Goal: Task Accomplishment & Management: Use online tool/utility

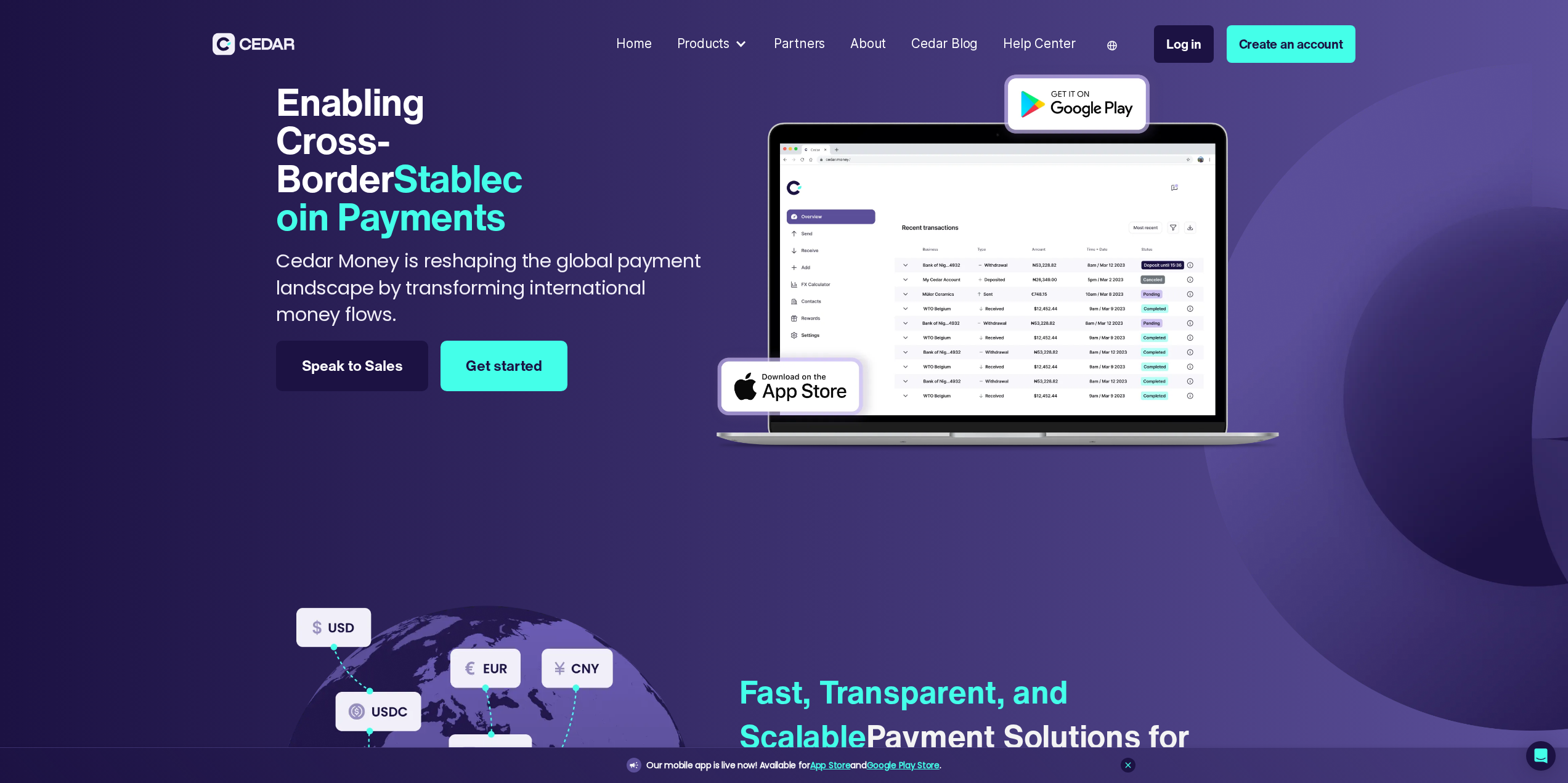
click at [745, 44] on div at bounding box center [740, 44] width 13 height 13
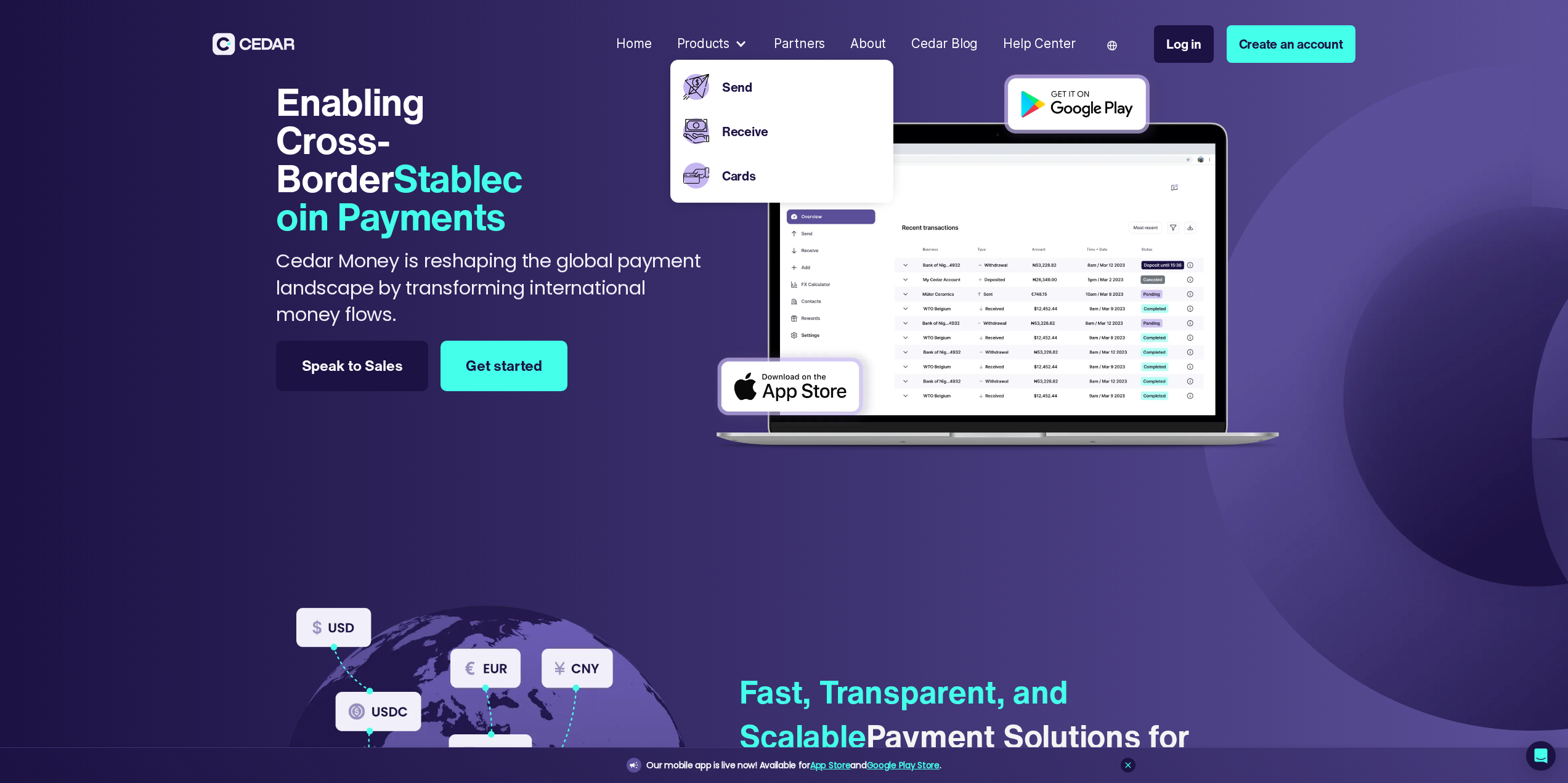
click at [570, 103] on div "Enabling Cross-Border Stablecoin Payments Enabling Cross-Border Stablecoin Paym…" at bounding box center [490, 205] width 428 height 245
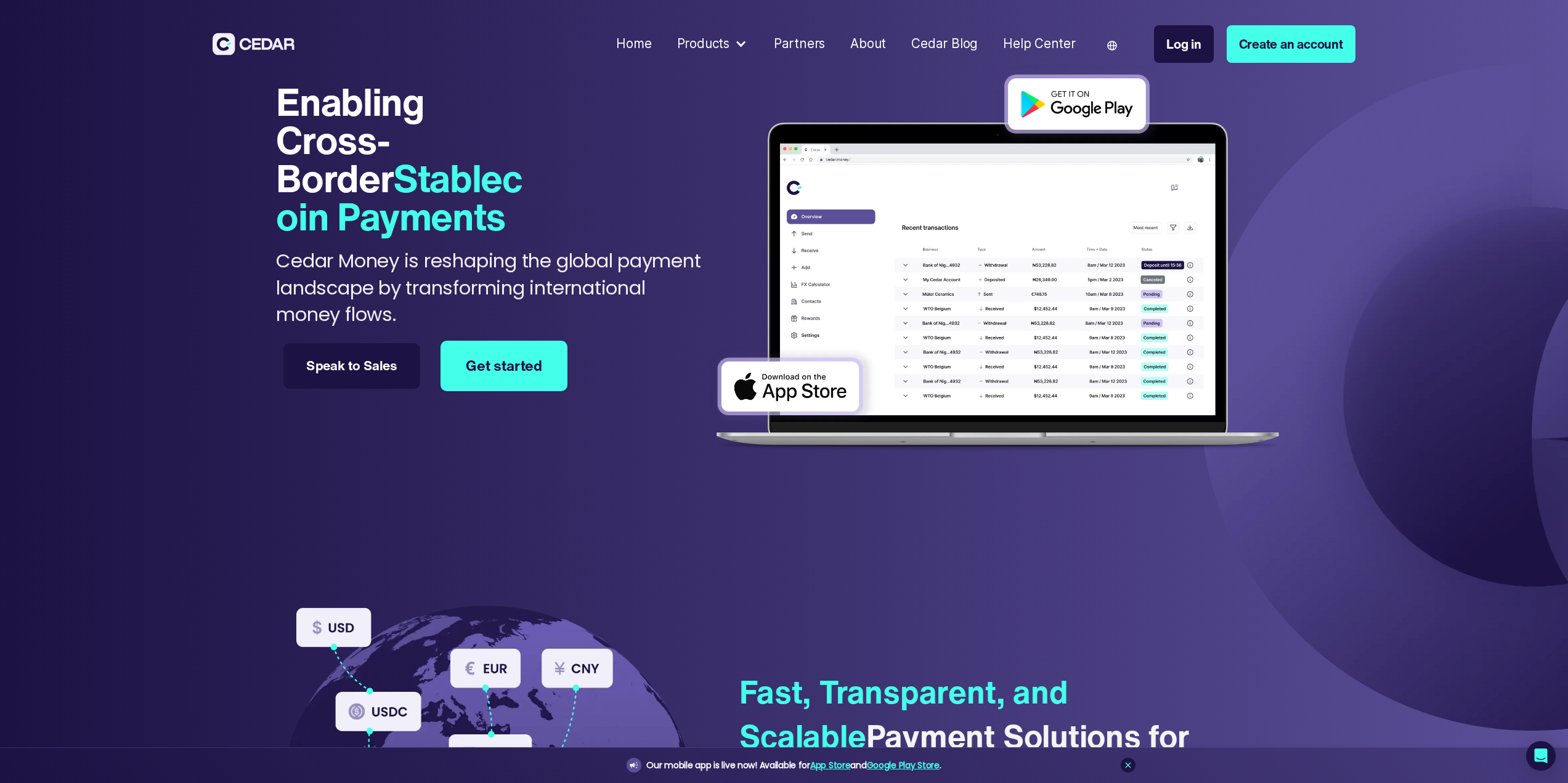
click at [359, 362] on link "Speak to Sales" at bounding box center [352, 366] width 137 height 46
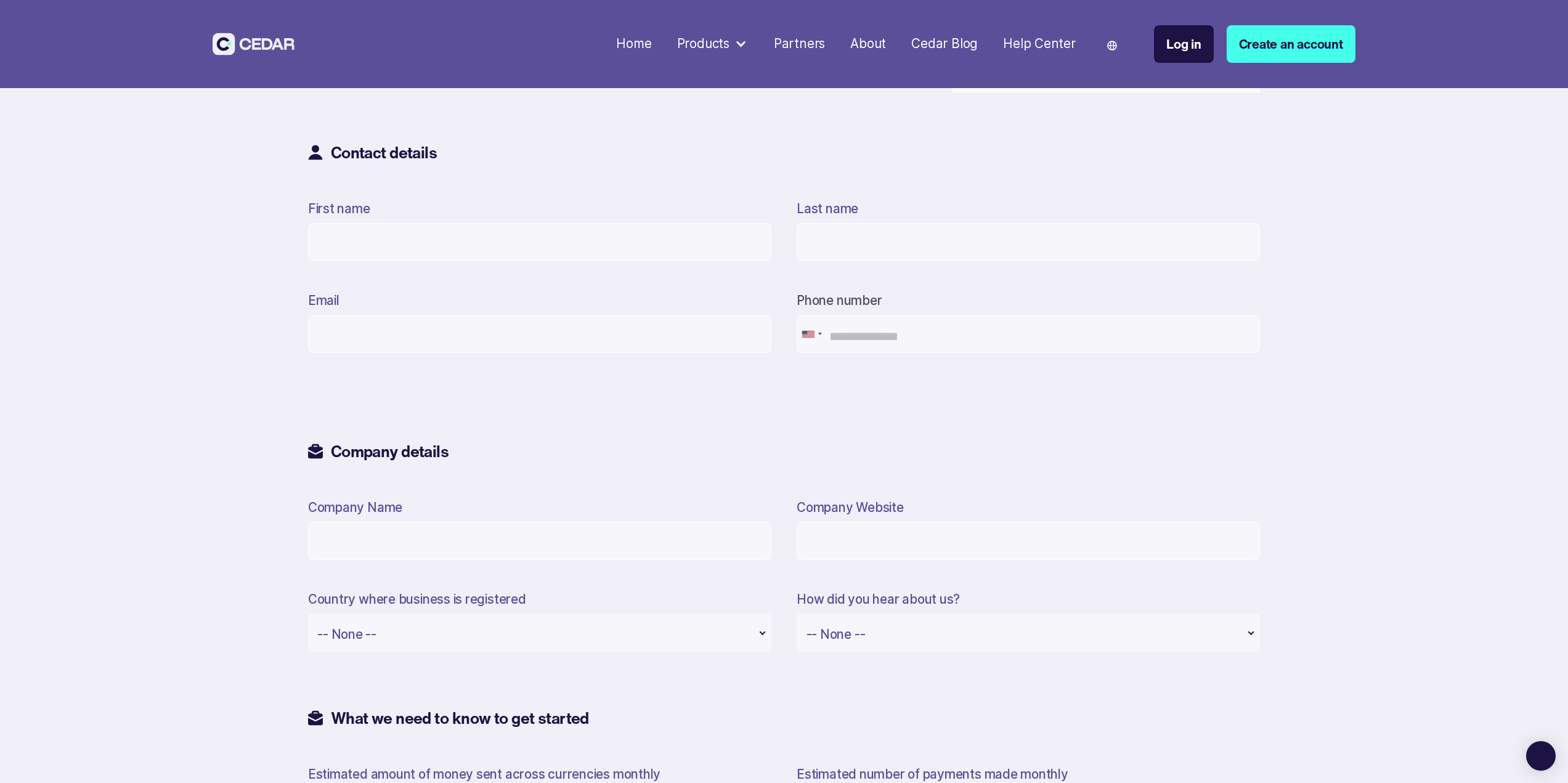
drag, startPoint x: 375, startPoint y: 322, endPoint x: 308, endPoint y: 436, distance: 132.2
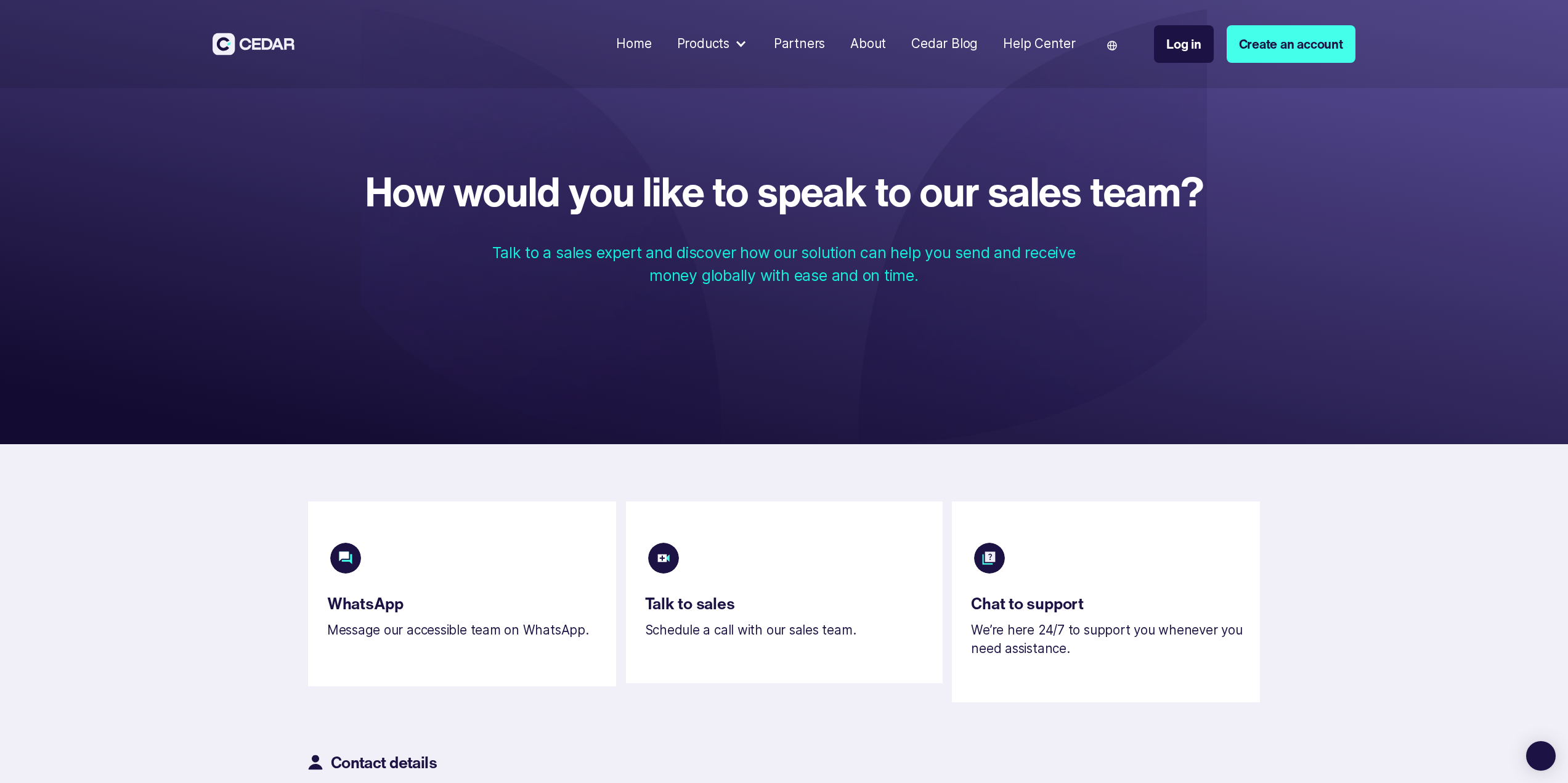
drag, startPoint x: 257, startPoint y: 194, endPoint x: 245, endPoint y: 30, distance: 164.4
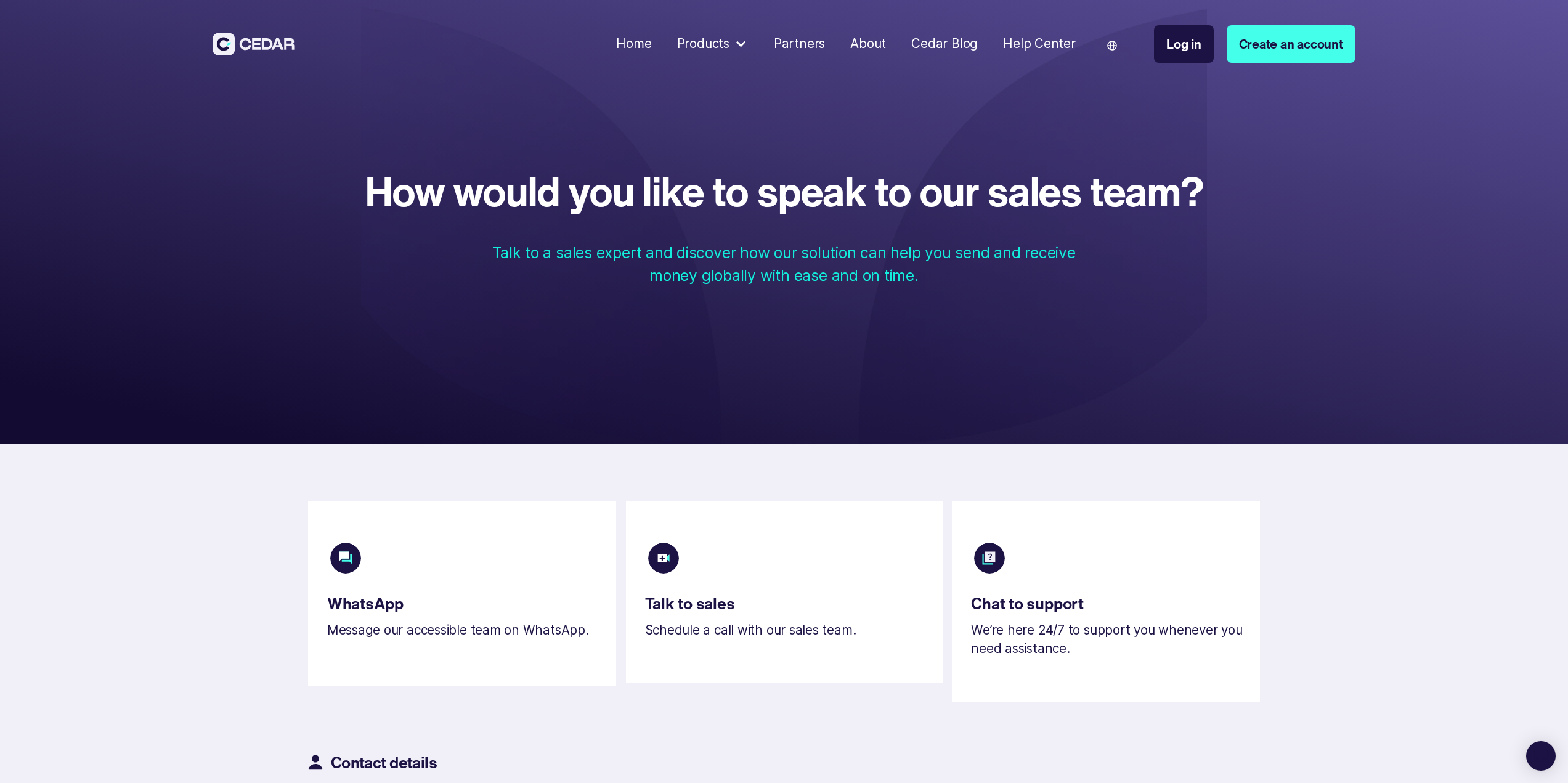
click at [648, 45] on div "Home" at bounding box center [634, 44] width 35 height 19
click at [748, 47] on div at bounding box center [740, 44] width 13 height 13
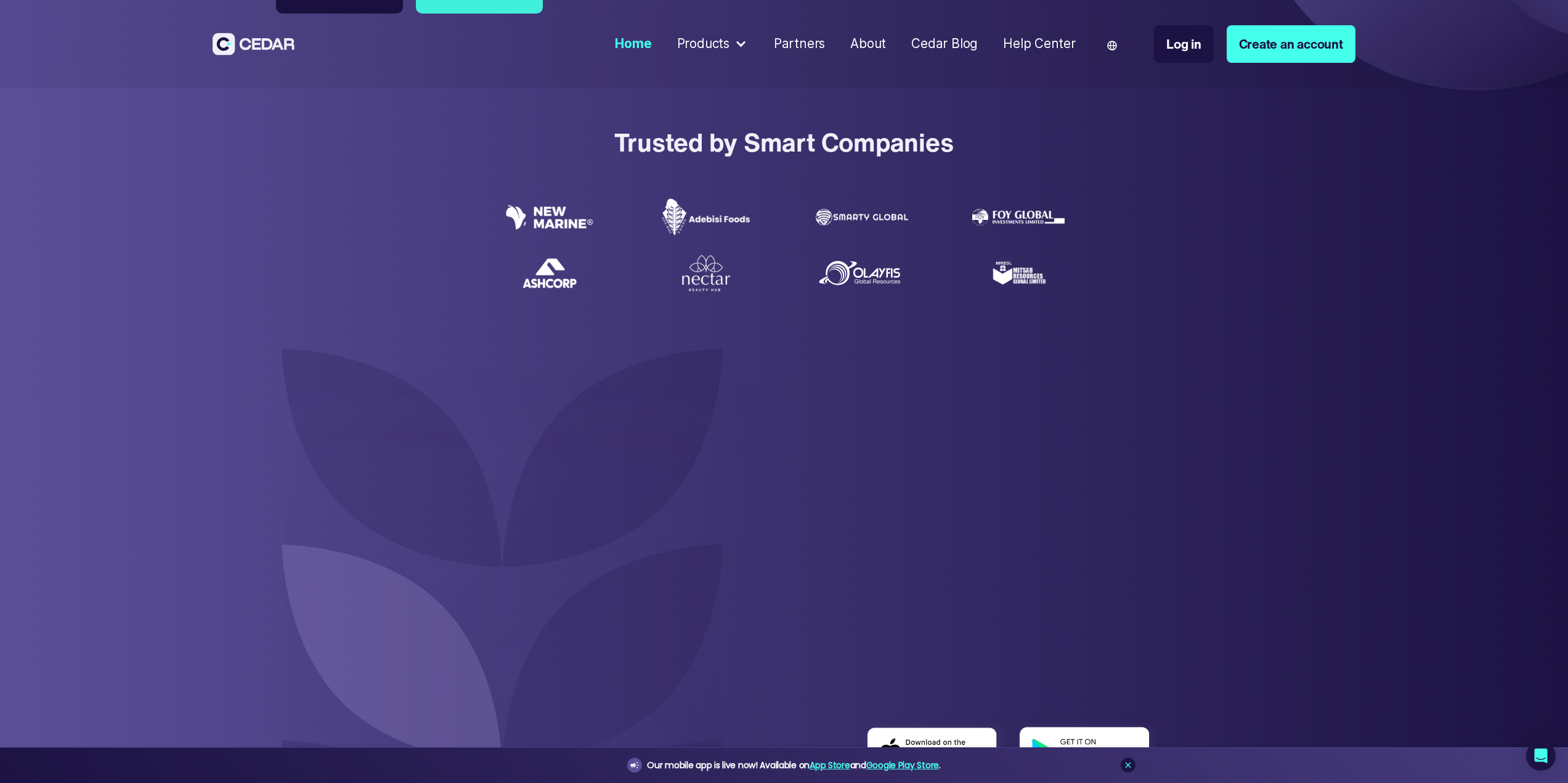
drag, startPoint x: 807, startPoint y: 224, endPoint x: 780, endPoint y: 325, distance: 104.5
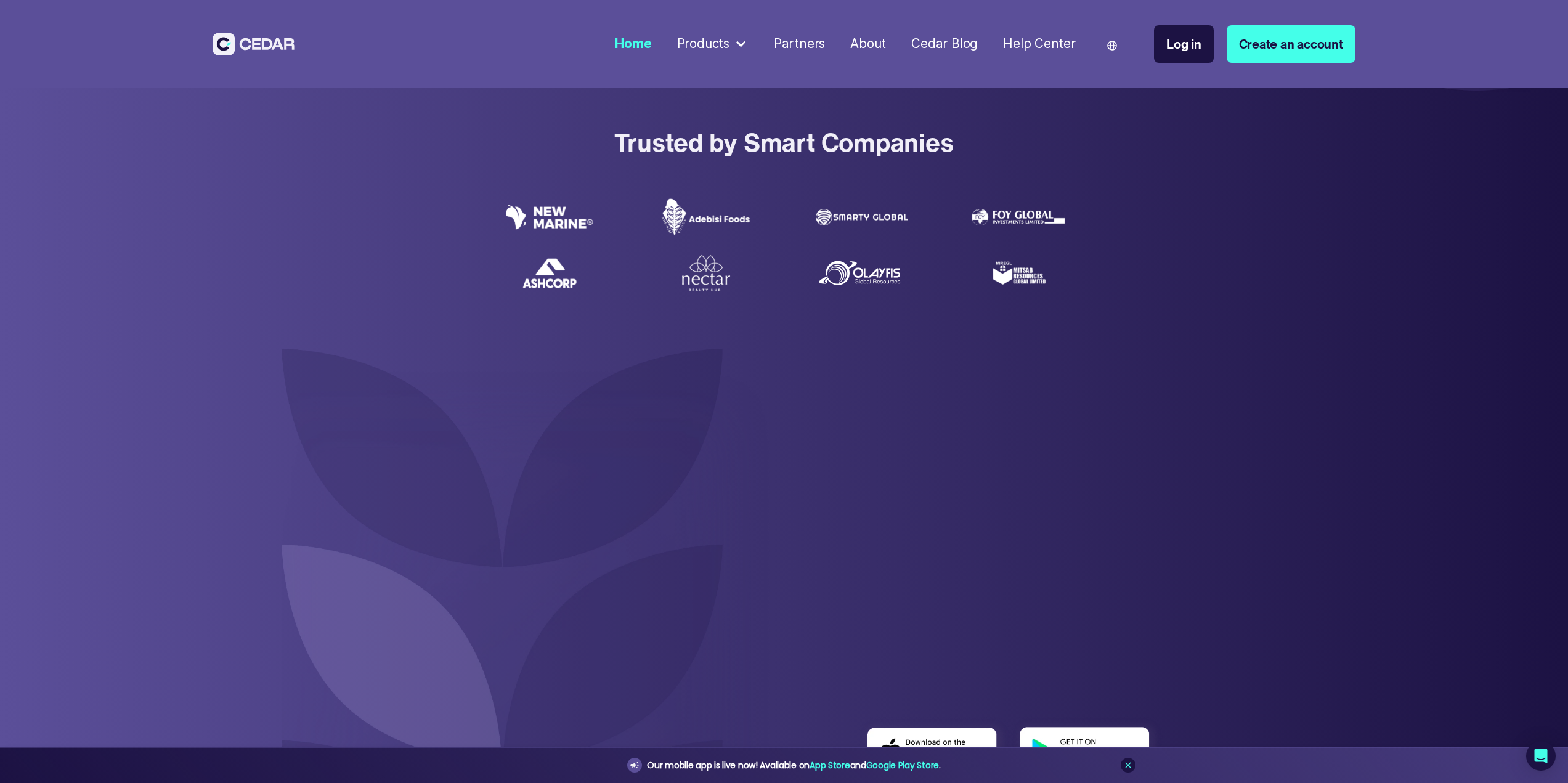
scroll to position [789, 0]
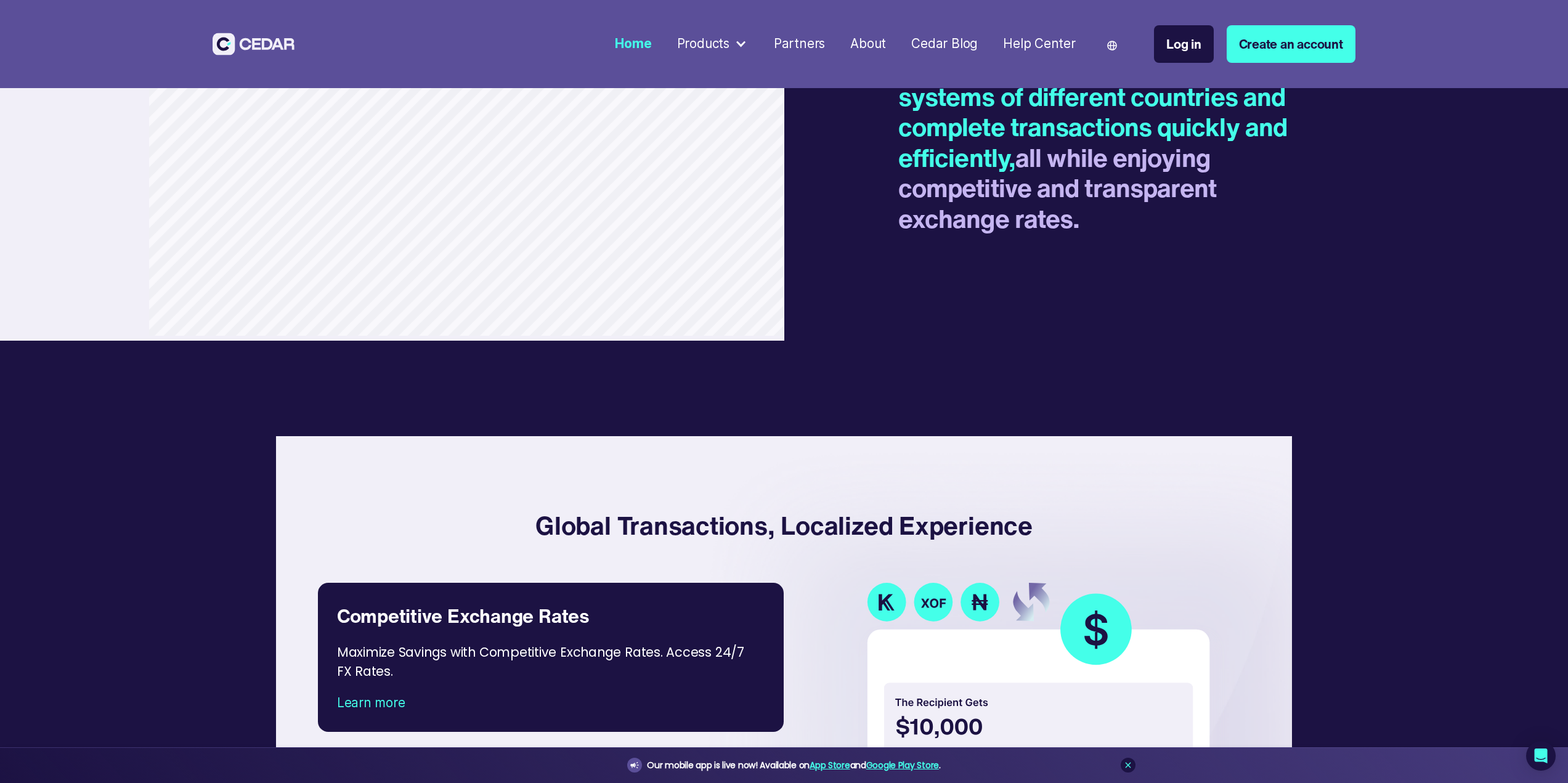
drag, startPoint x: 824, startPoint y: 359, endPoint x: 823, endPoint y: 479, distance: 120.0
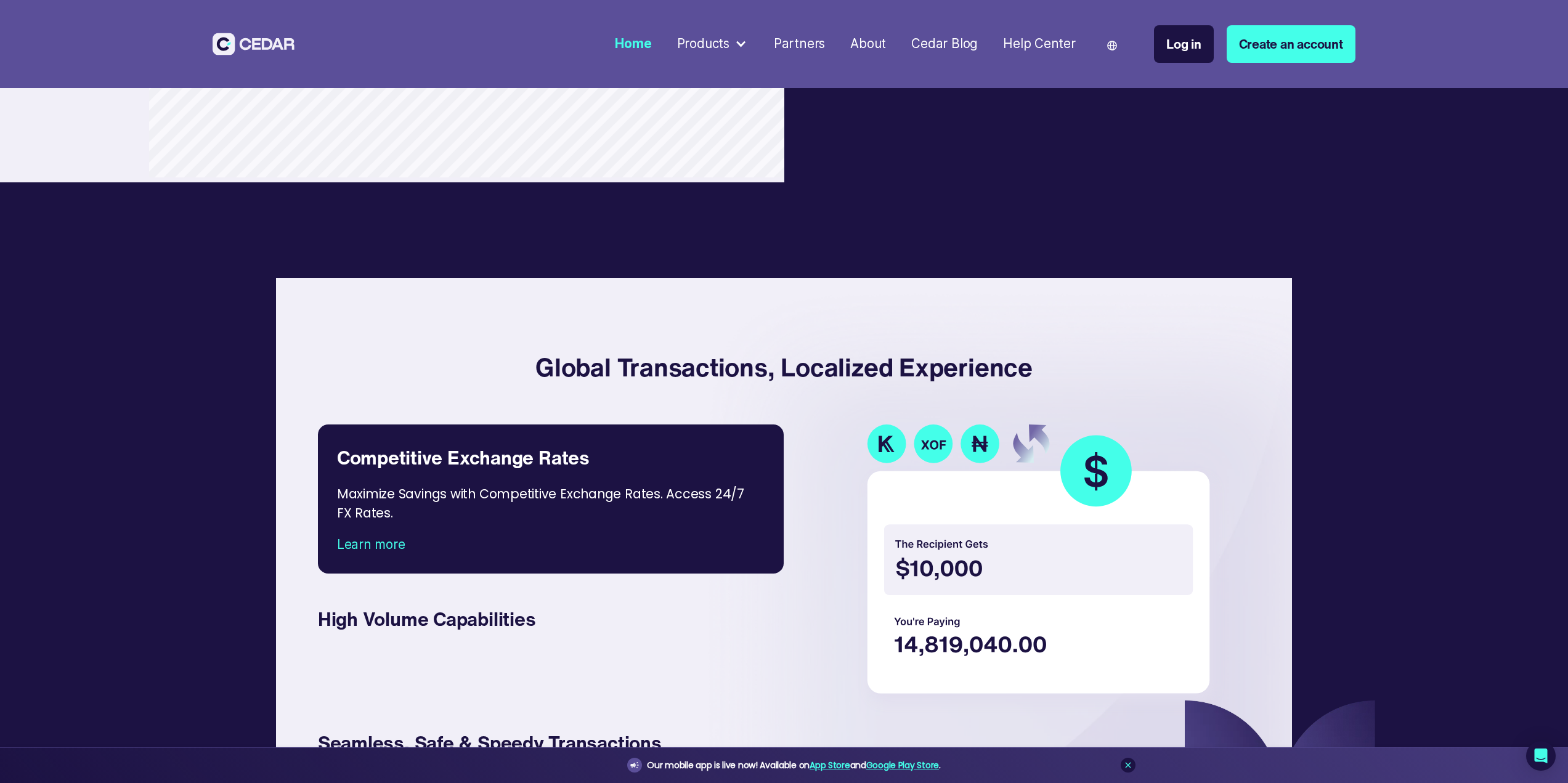
click at [736, 45] on div "Products" at bounding box center [712, 44] width 85 height 32
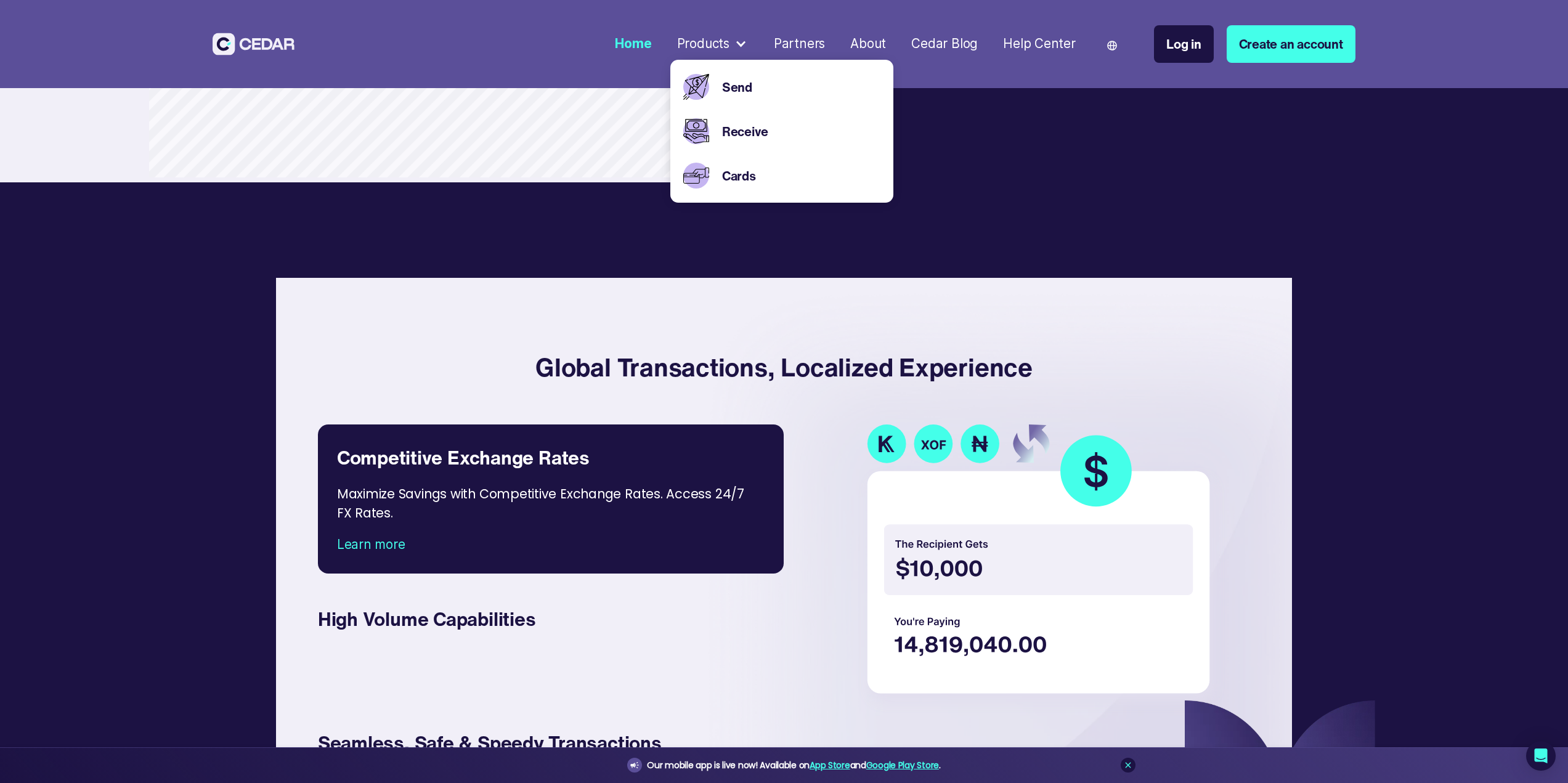
click at [894, 255] on div "Global Transactions, Localized Experience Competitive Exchange Rates Maximize S…" at bounding box center [784, 581] width 1143 height 670
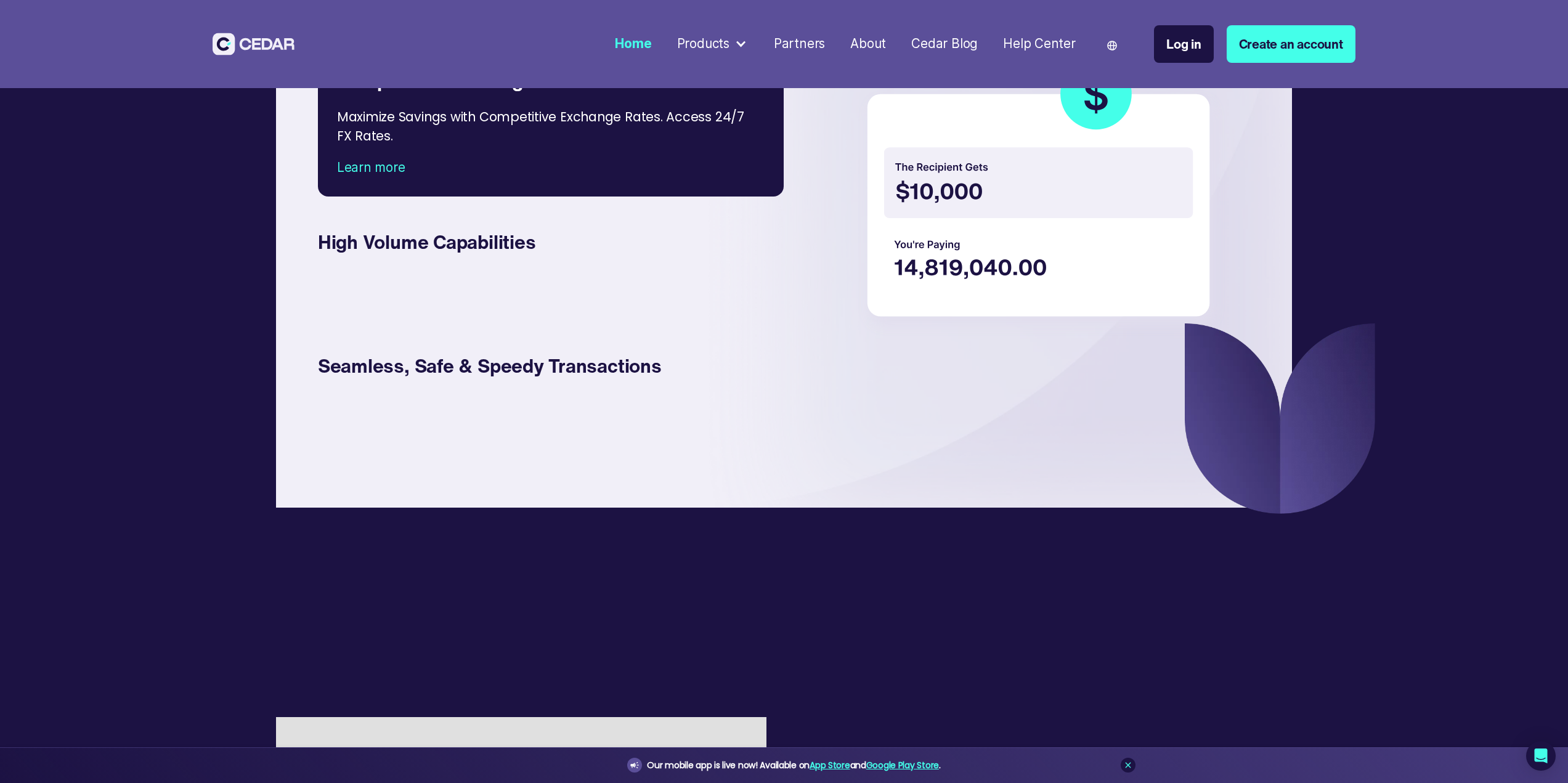
drag, startPoint x: 864, startPoint y: 338, endPoint x: 849, endPoint y: 391, distance: 55.1
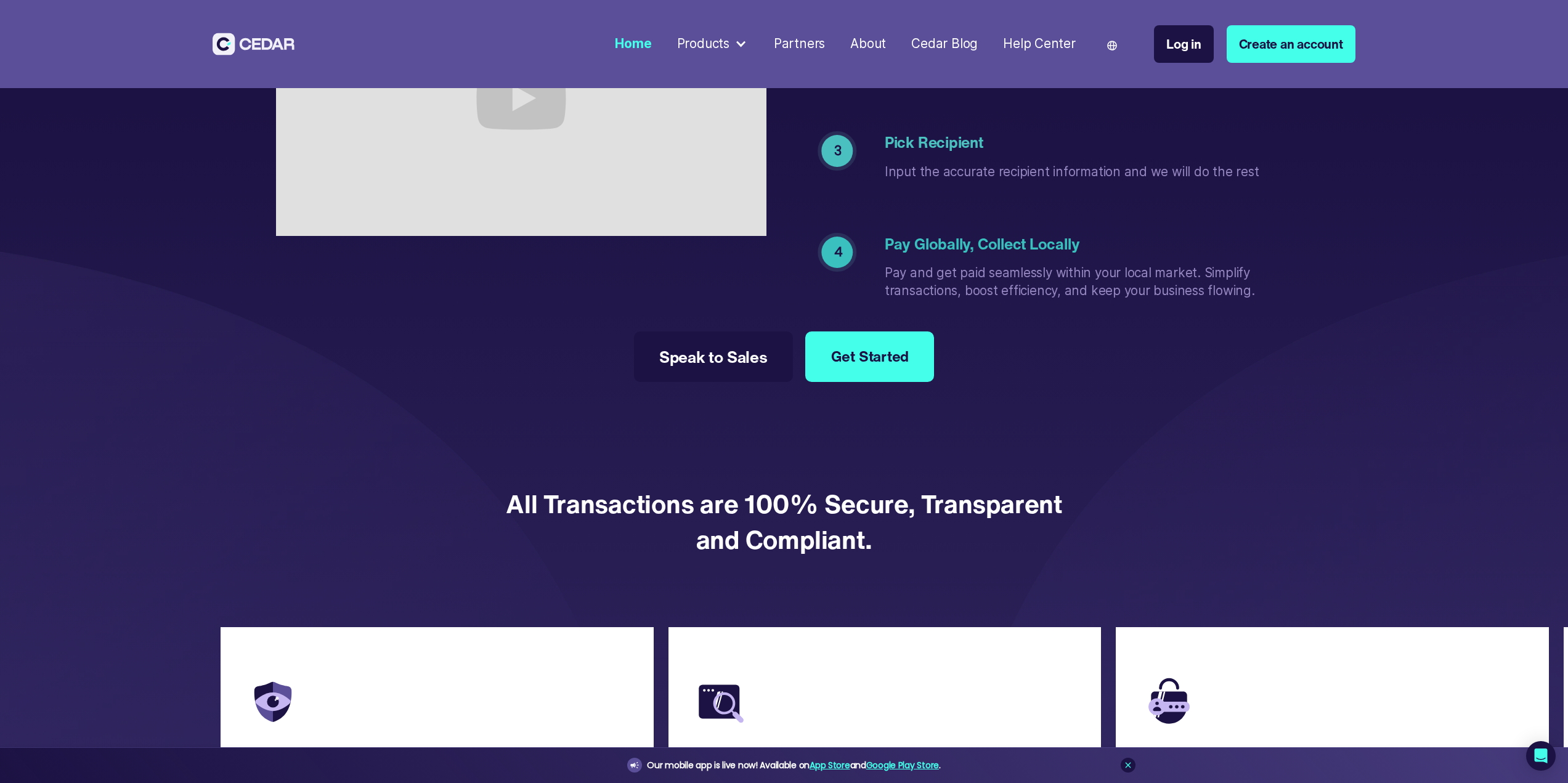
drag, startPoint x: 812, startPoint y: 302, endPoint x: 803, endPoint y: 444, distance: 142.3
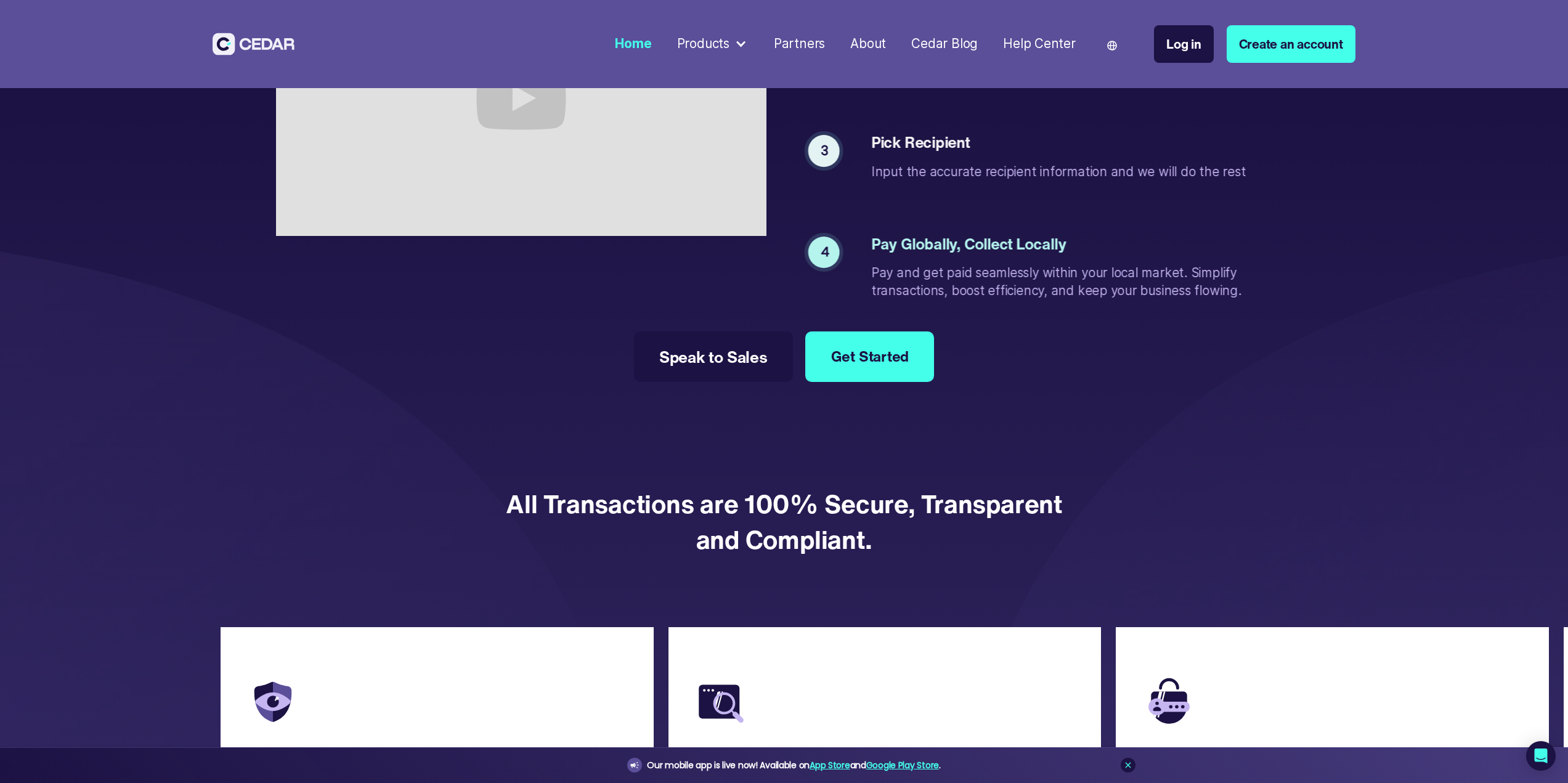
scroll to position [3502, 0]
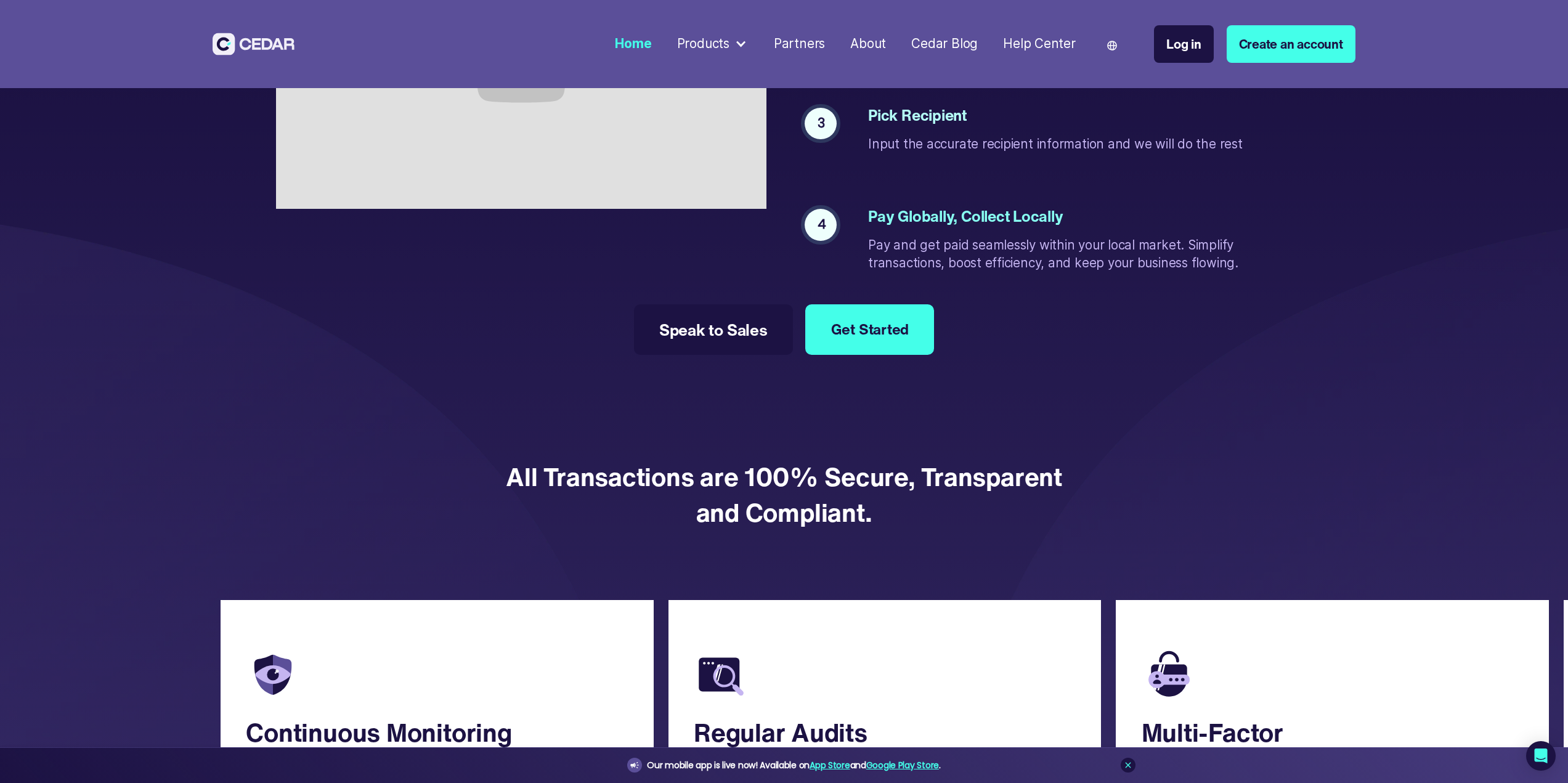
drag, startPoint x: 807, startPoint y: 382, endPoint x: 793, endPoint y: 318, distance: 65.5
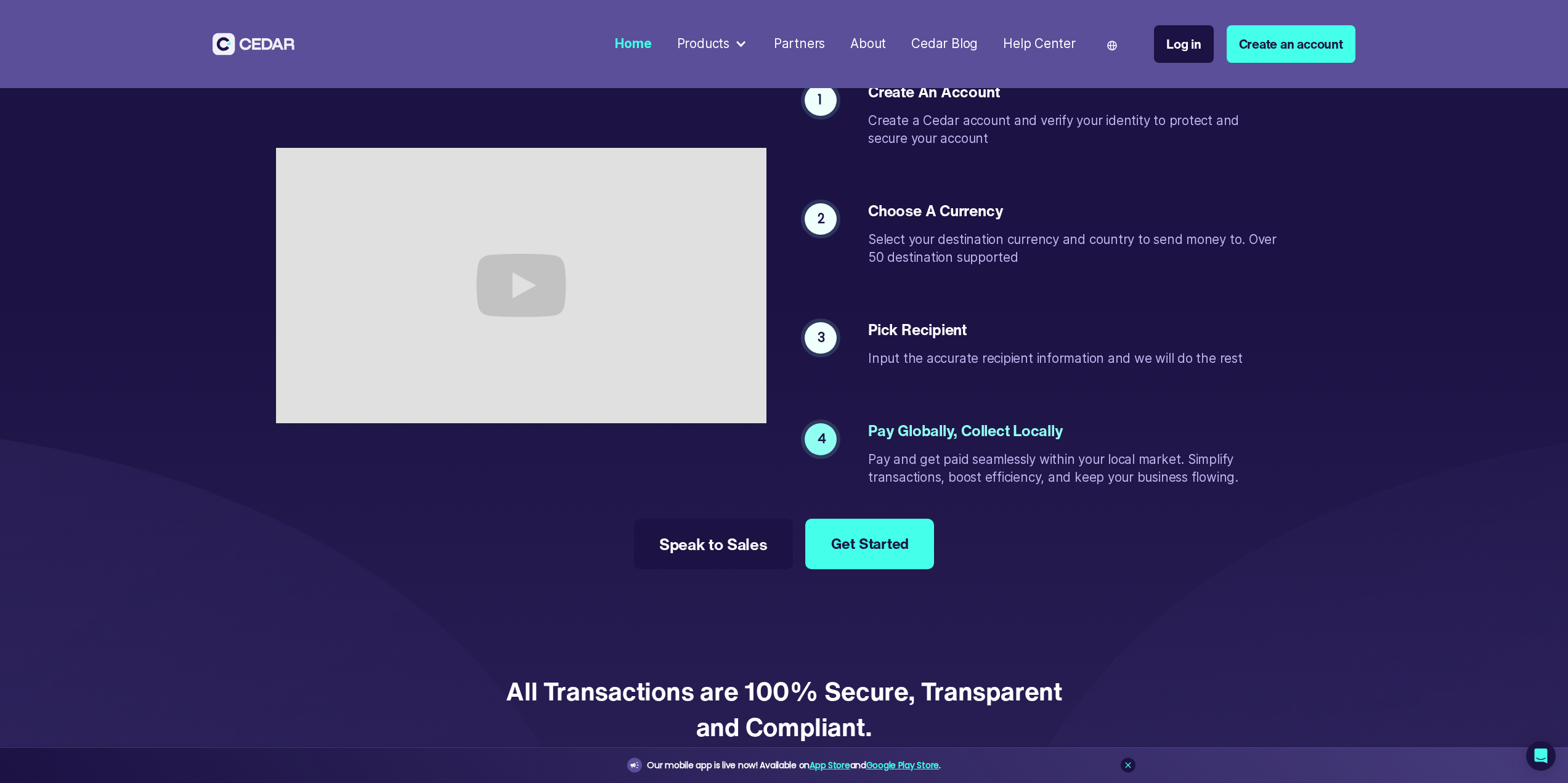
drag, startPoint x: 797, startPoint y: 412, endPoint x: 799, endPoint y: 342, distance: 70.0
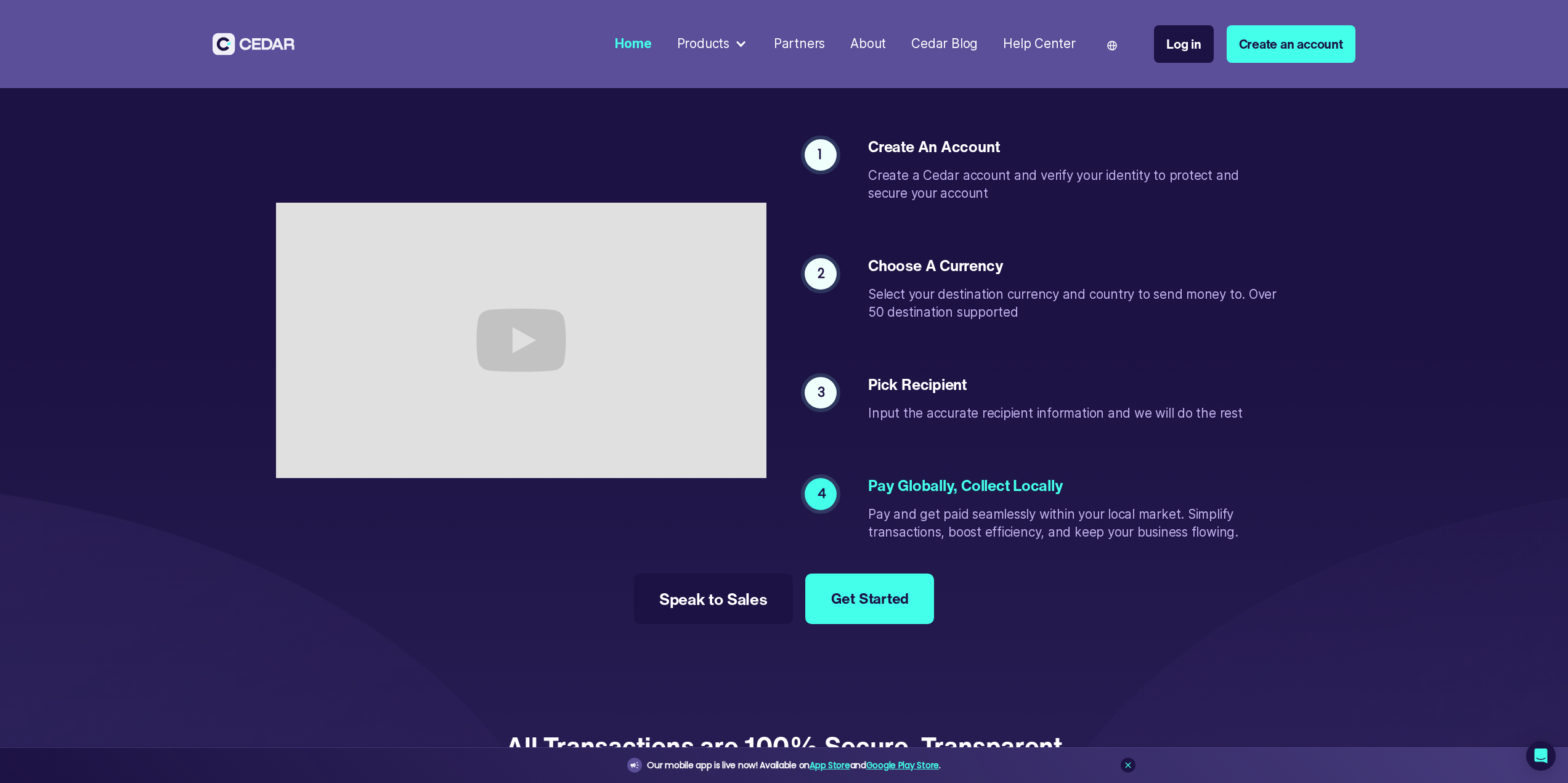
click at [828, 275] on div "2" at bounding box center [821, 274] width 32 height 32
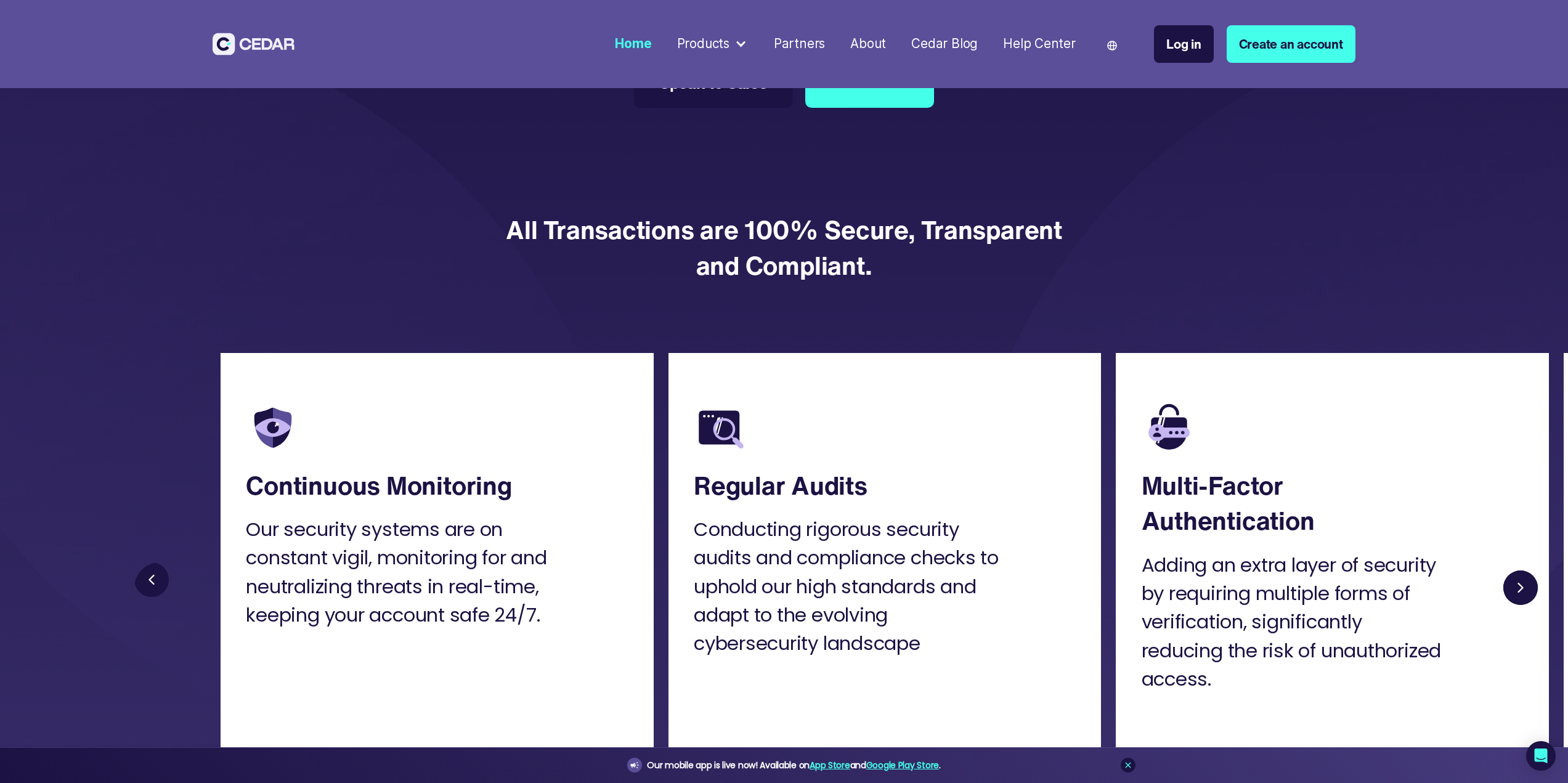
drag, startPoint x: 1018, startPoint y: 524, endPoint x: 1018, endPoint y: 598, distance: 74.0
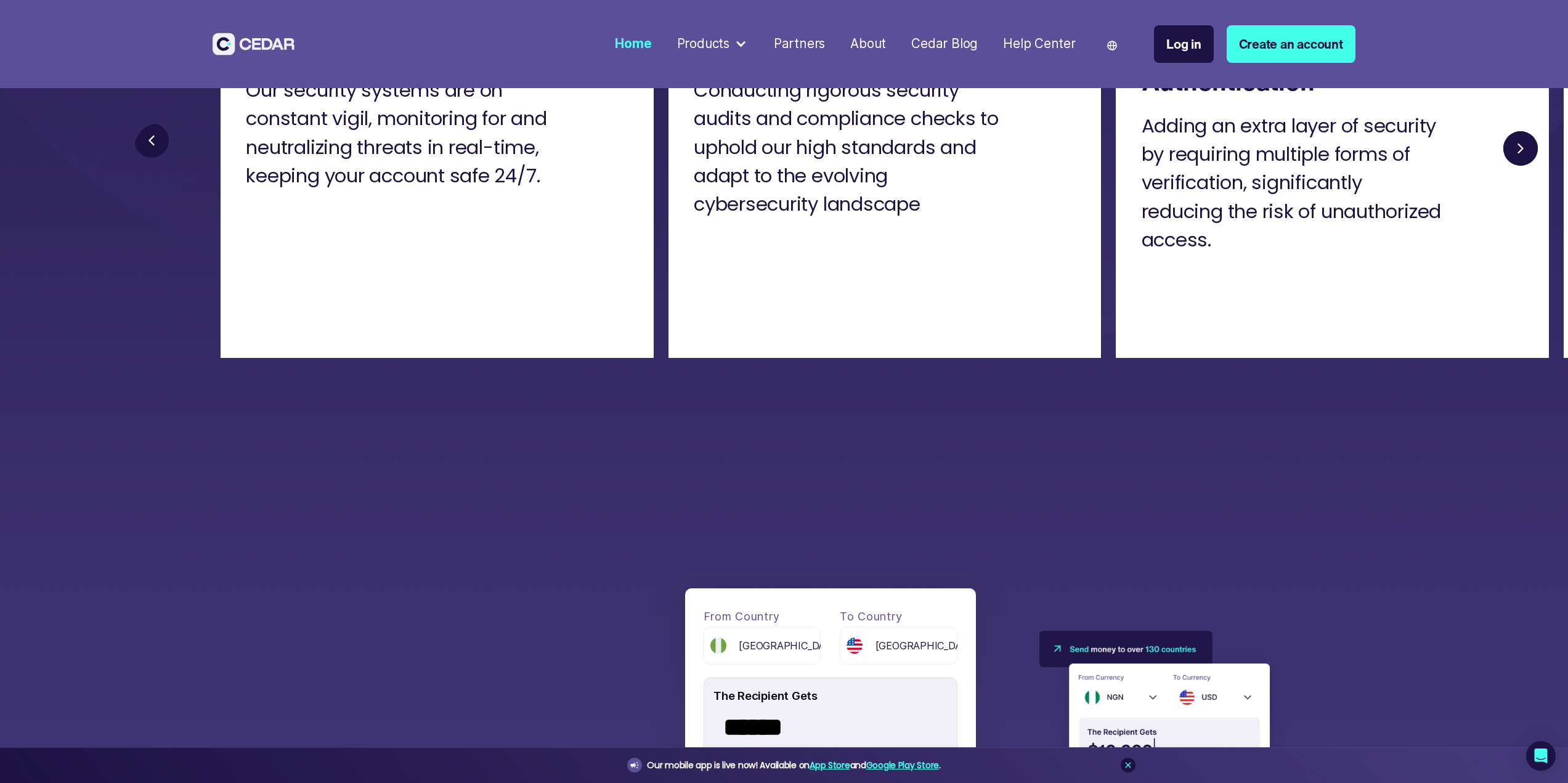
scroll to position [4681, 0]
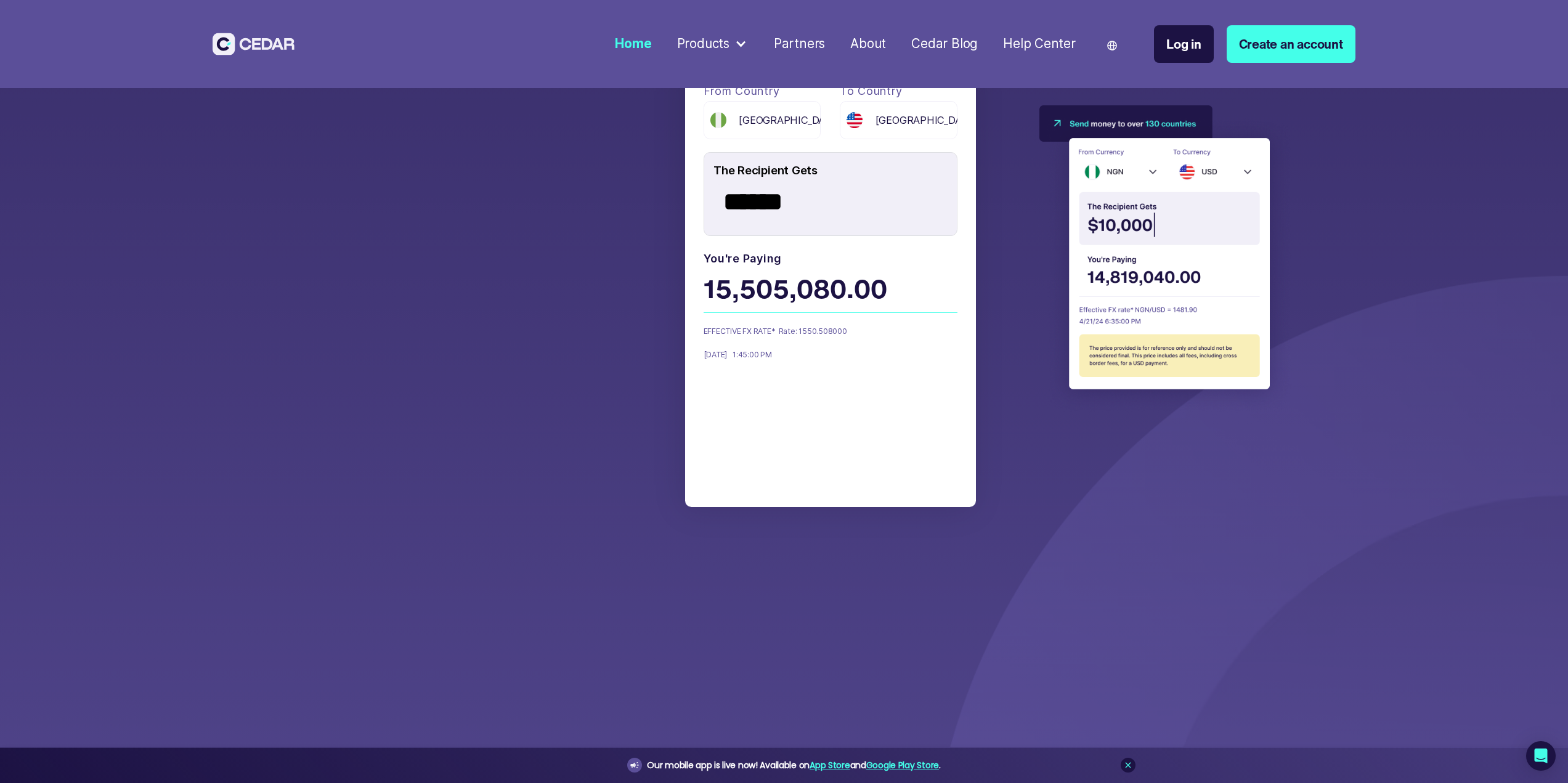
drag, startPoint x: 915, startPoint y: 461, endPoint x: 870, endPoint y: 545, distance: 95.3
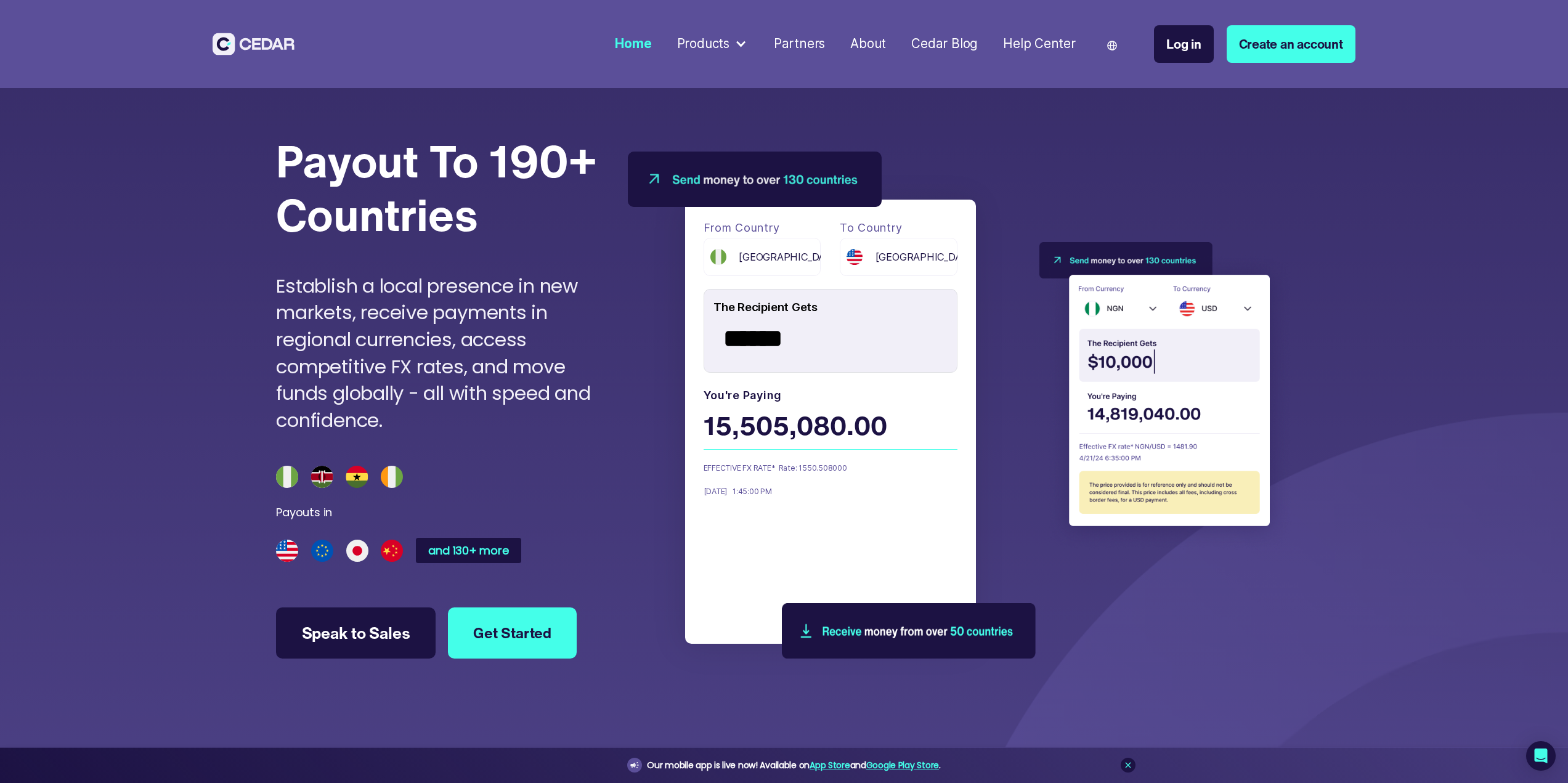
drag, startPoint x: 705, startPoint y: 468, endPoint x: 653, endPoint y: 383, distance: 99.6
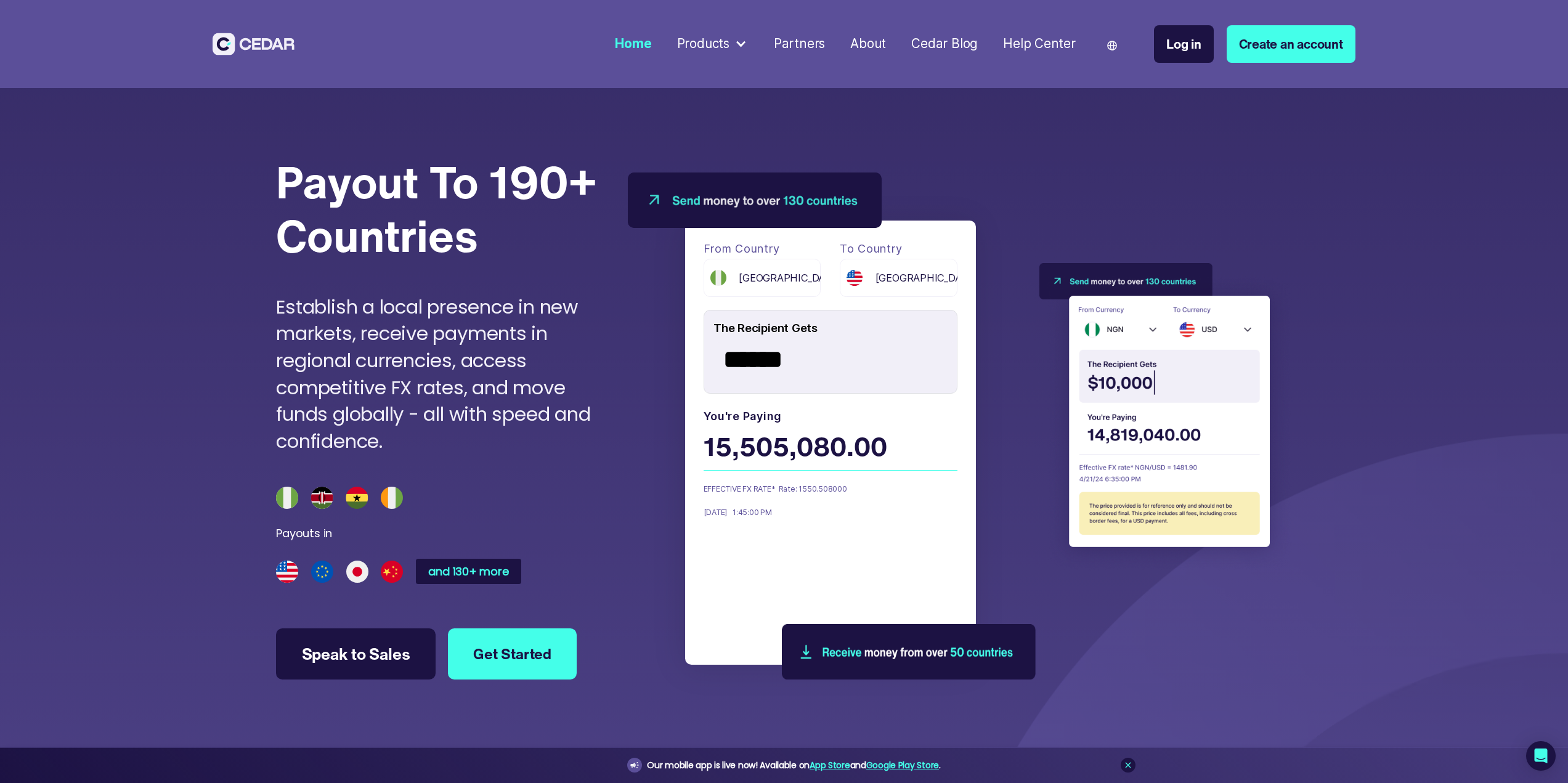
click at [748, 42] on div at bounding box center [740, 44] width 13 height 13
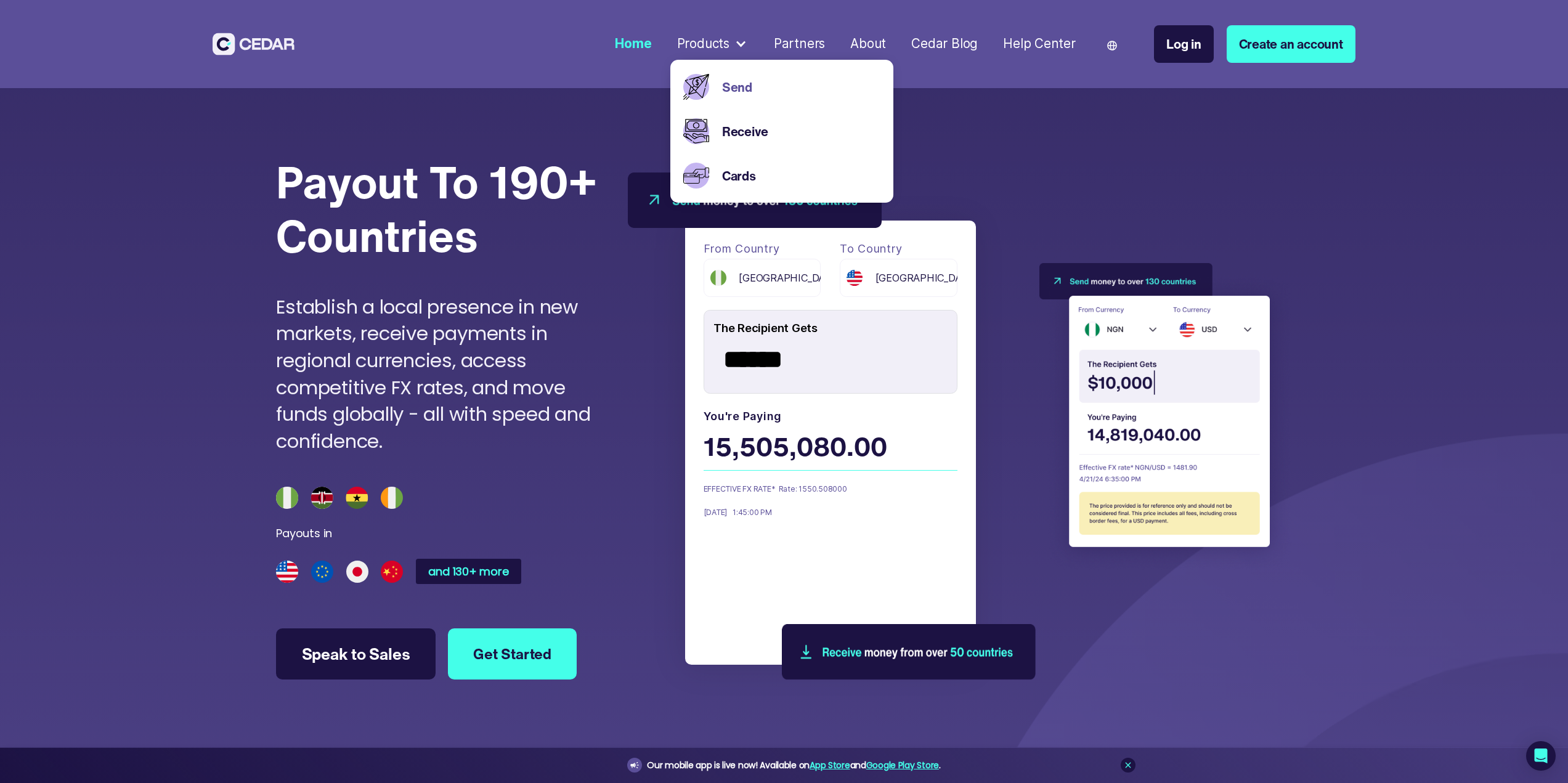
click at [737, 85] on link "Send" at bounding box center [801, 87] width 159 height 19
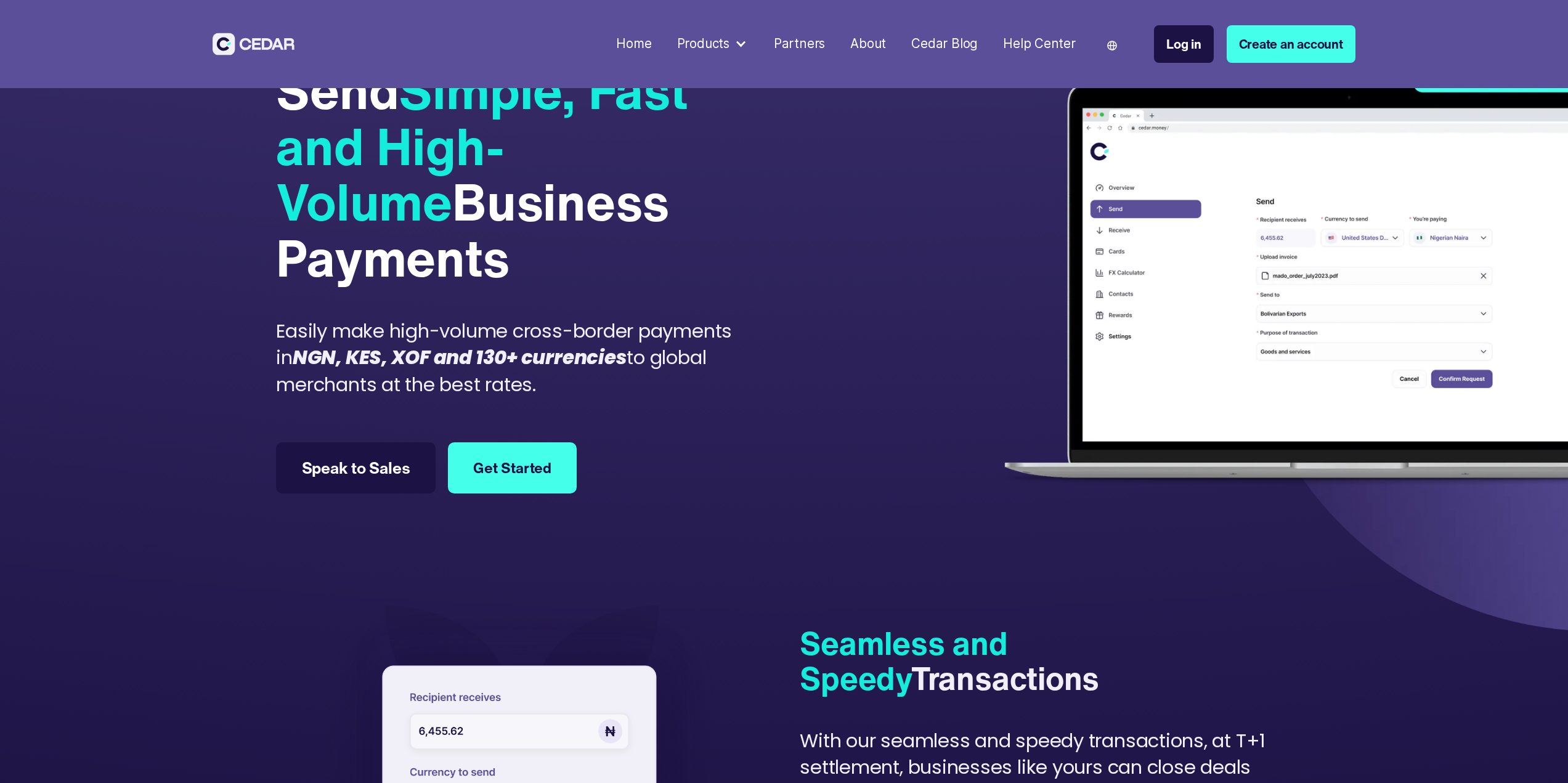
type input "******"
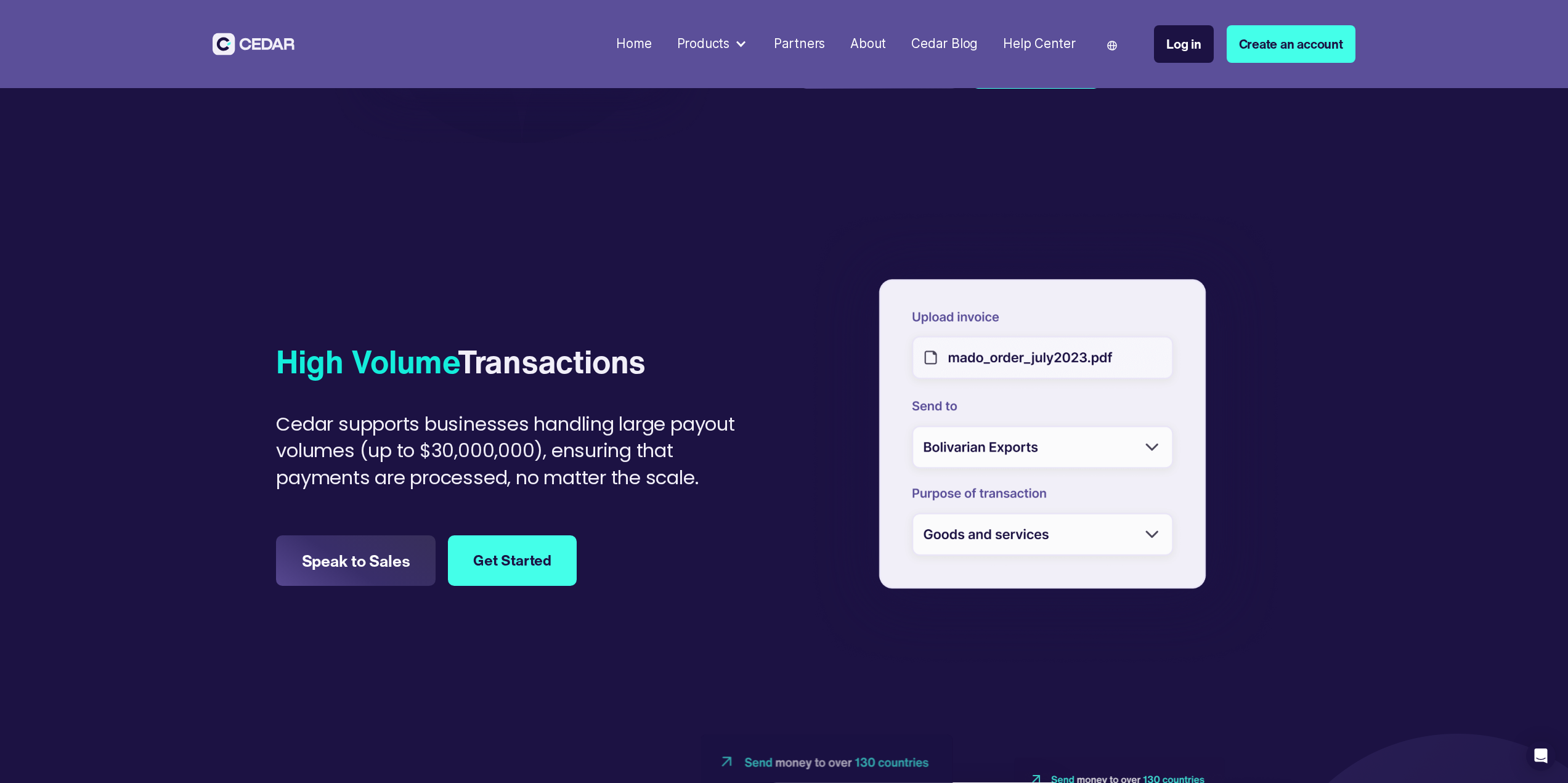
scroll to position [924, 0]
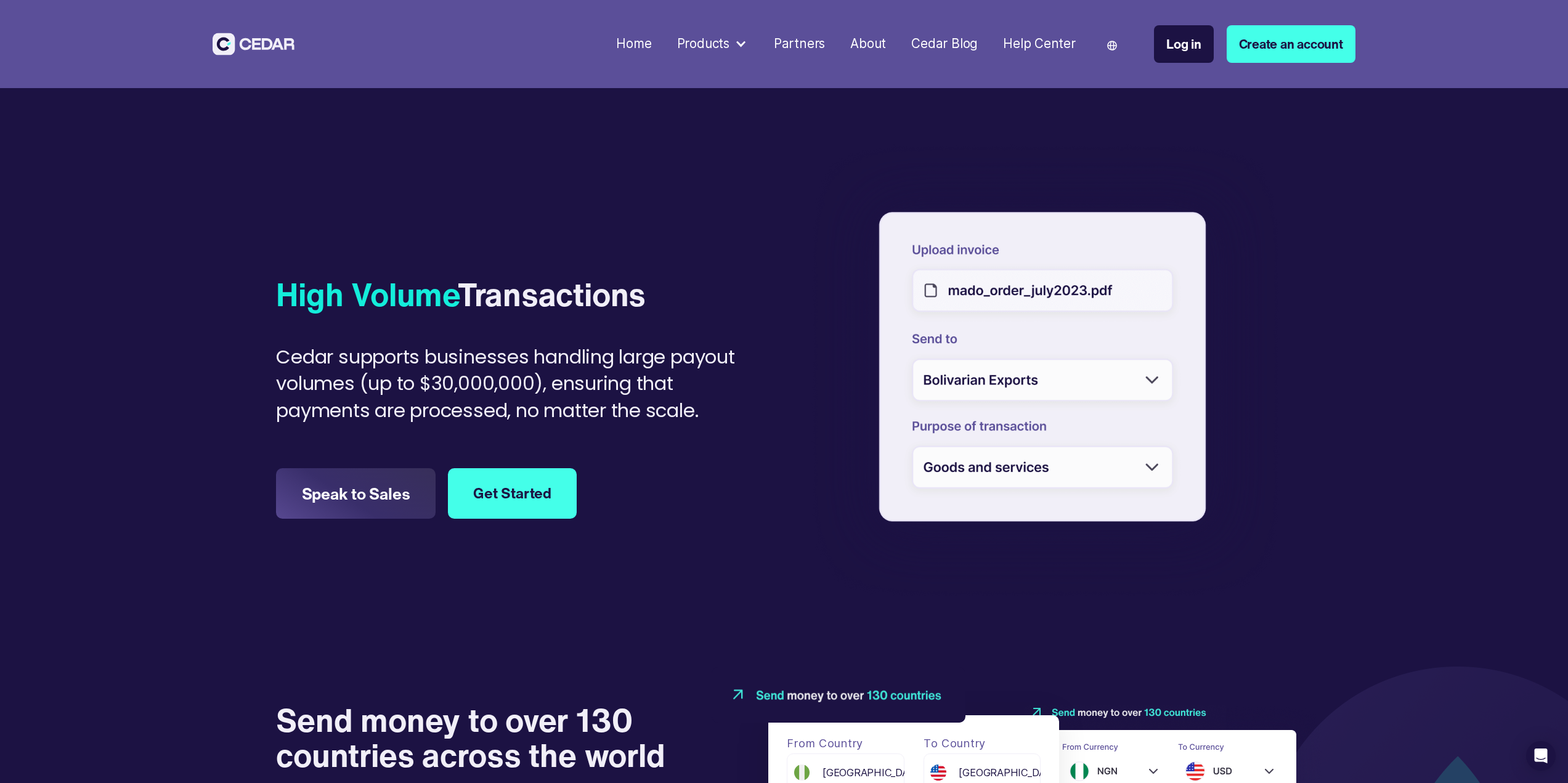
drag, startPoint x: 691, startPoint y: 266, endPoint x: 695, endPoint y: 277, distance: 11.7
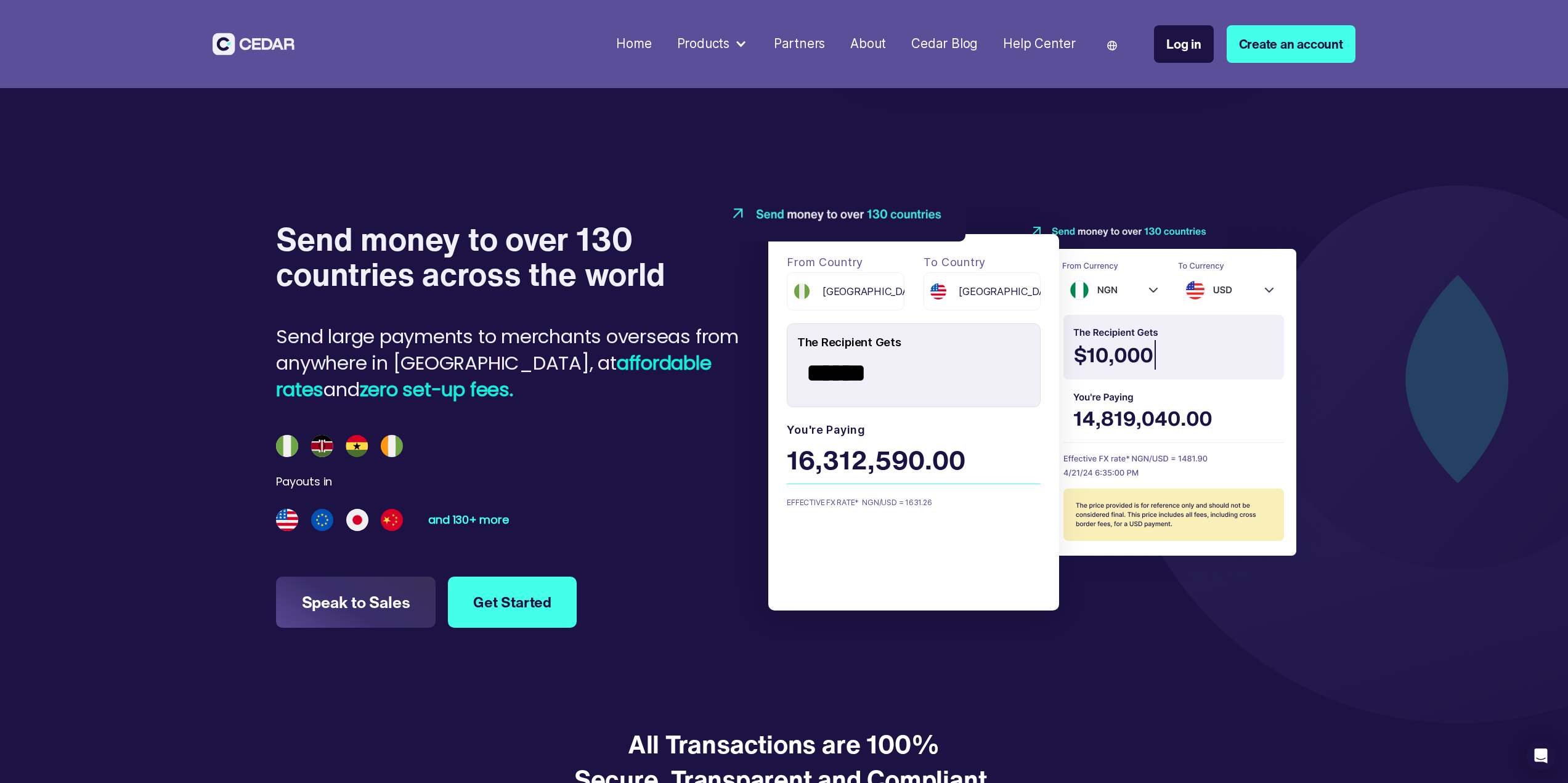
drag, startPoint x: 695, startPoint y: 269, endPoint x: 700, endPoint y: 382, distance: 113.1
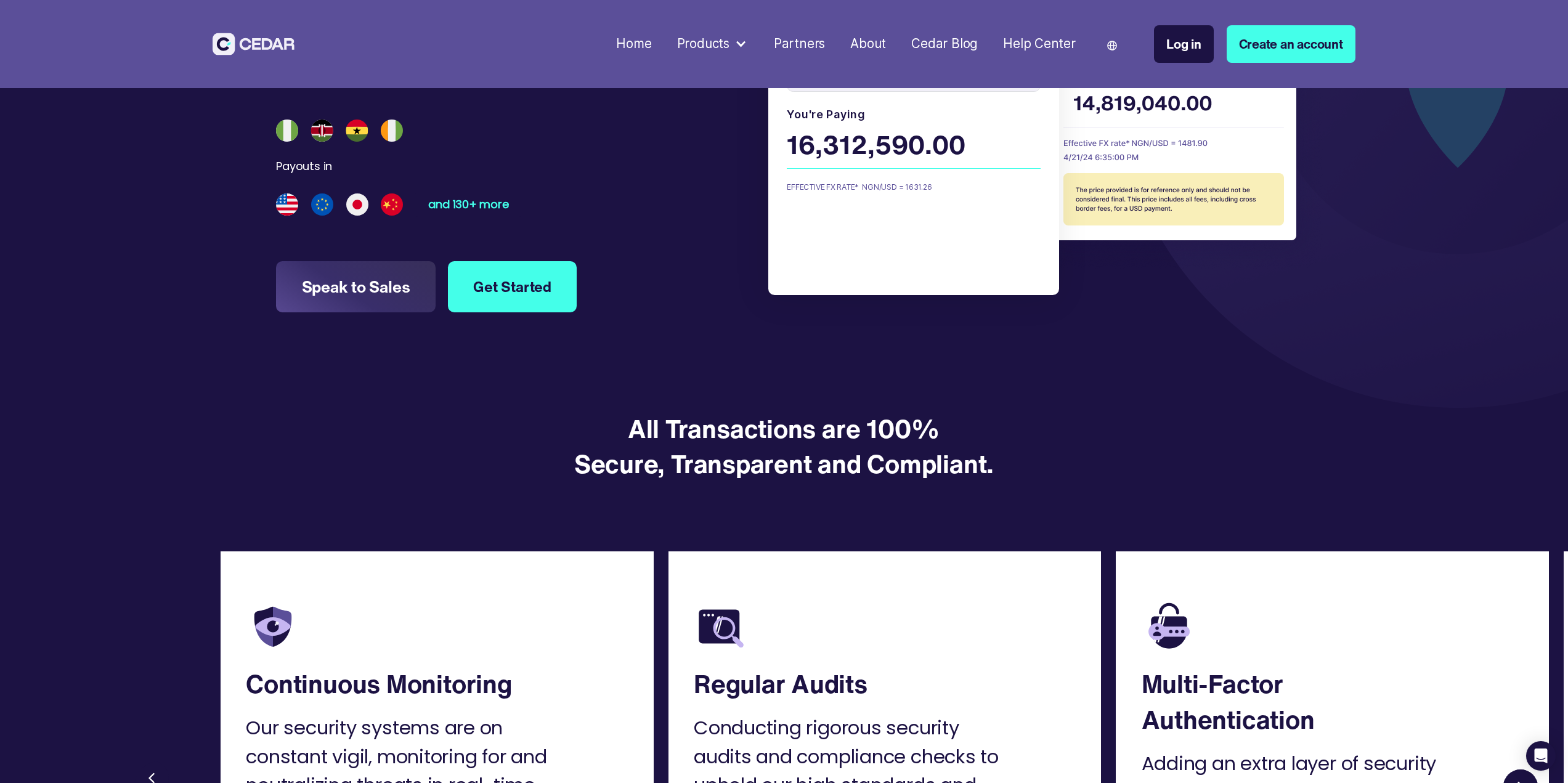
drag, startPoint x: 698, startPoint y: 299, endPoint x: 698, endPoint y: 280, distance: 19.0
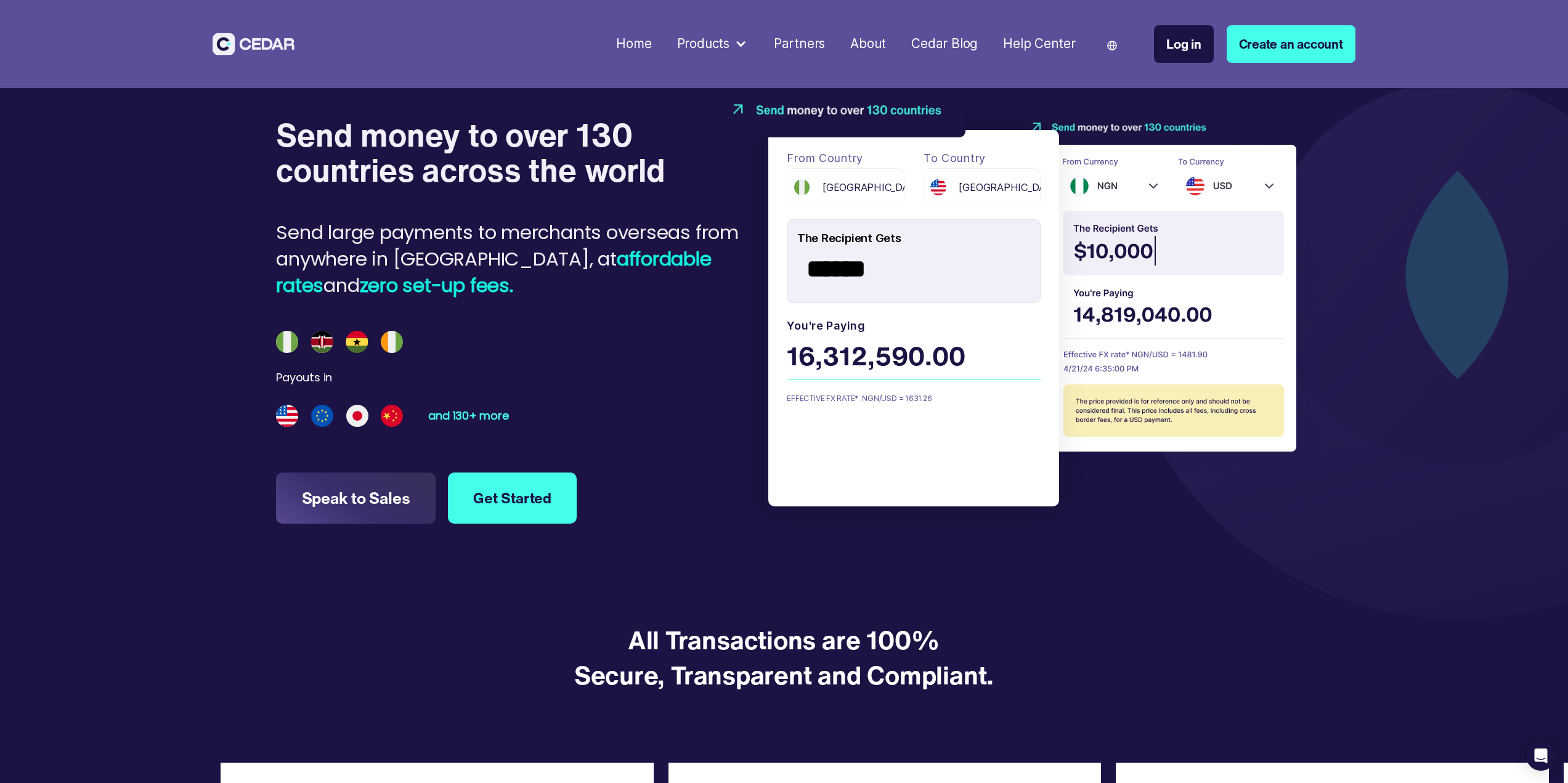
drag, startPoint x: 695, startPoint y: 285, endPoint x: 704, endPoint y: 223, distance: 62.6
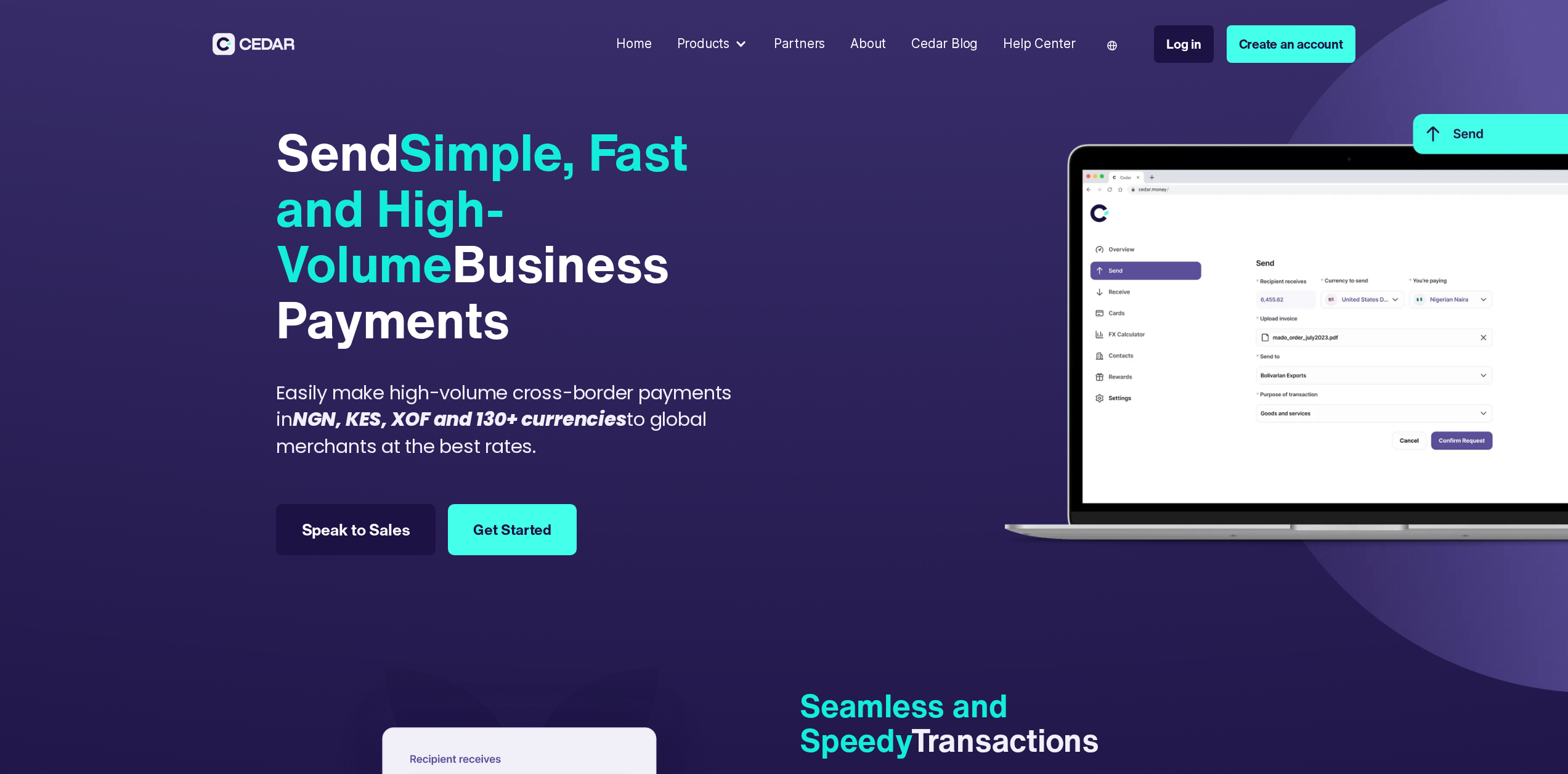
click at [641, 40] on div "Home" at bounding box center [634, 44] width 35 height 19
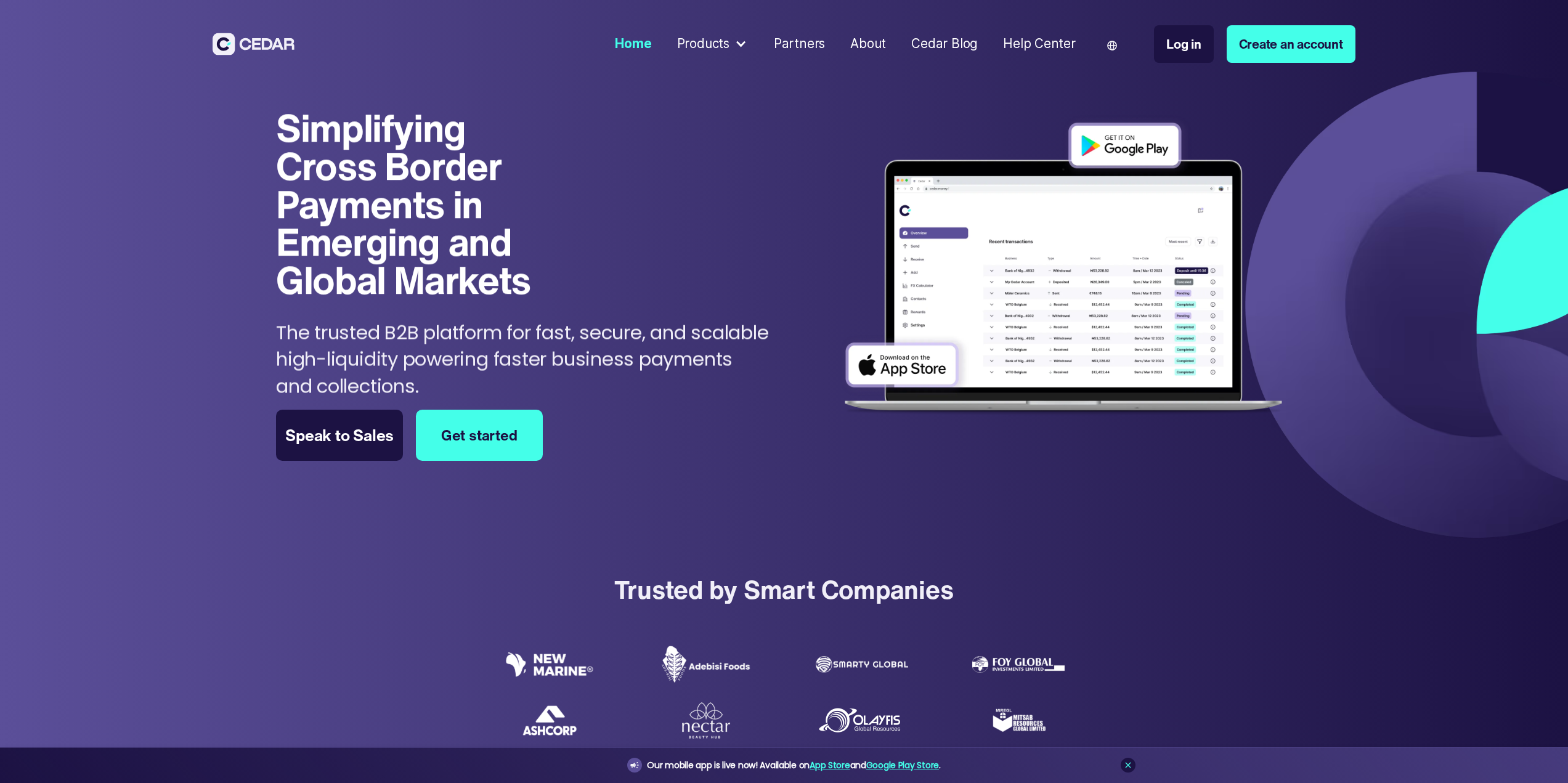
type input "******"
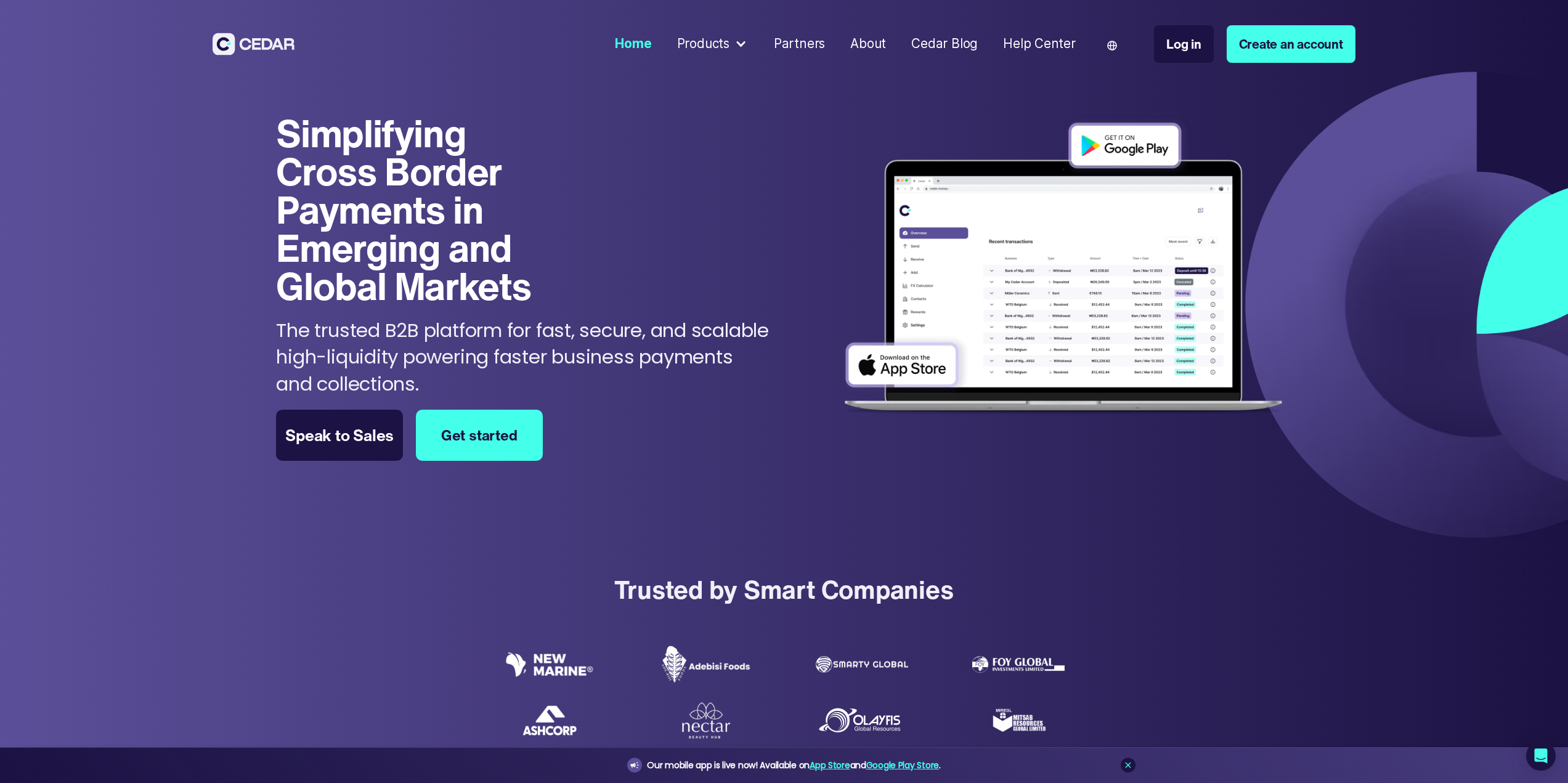
click at [742, 45] on div at bounding box center [740, 44] width 13 height 13
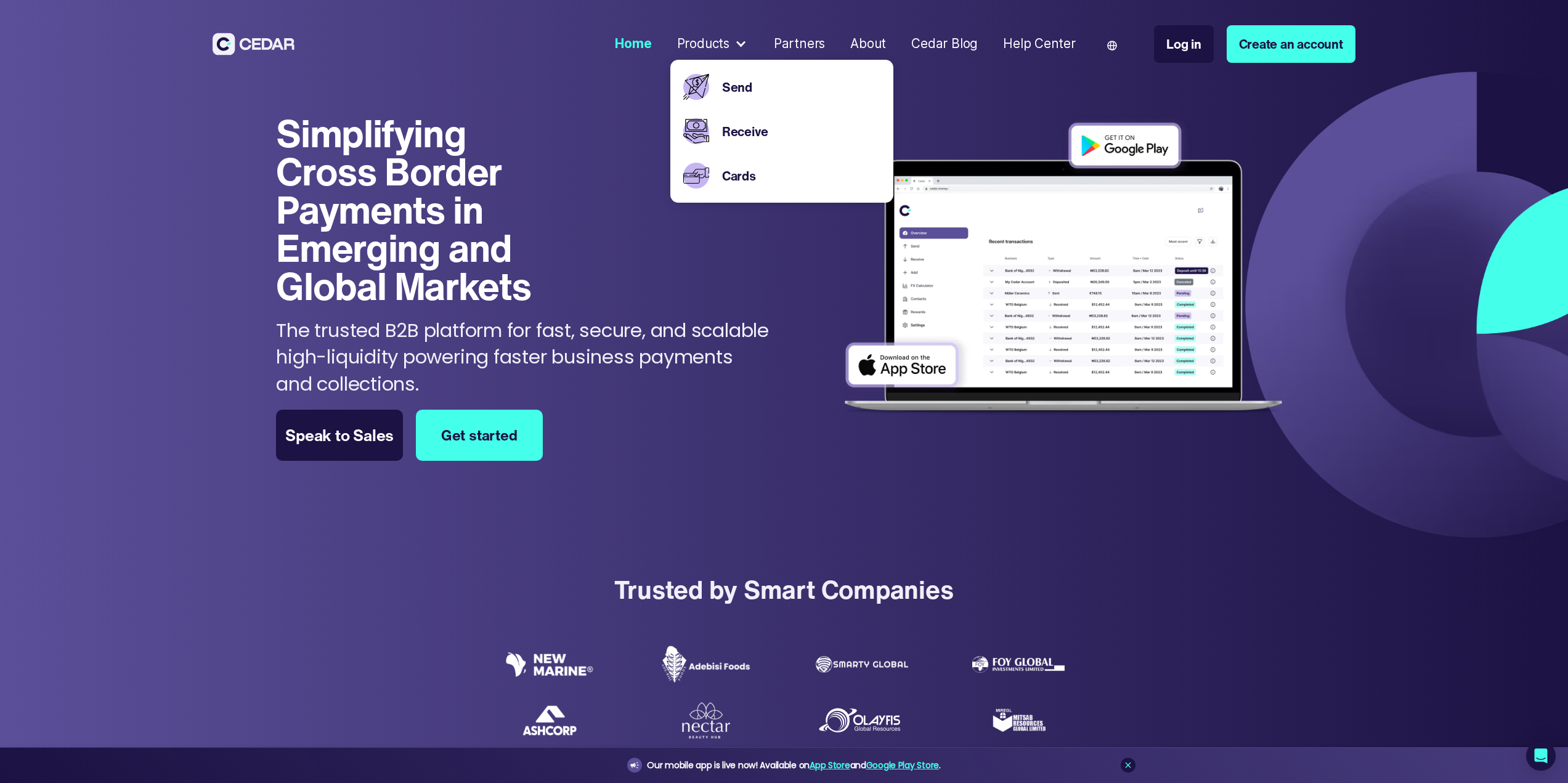
click at [587, 159] on div "Simplifying Cross Border Payments in Emerging and Global Markets Simplifying Cr…" at bounding box center [524, 255] width 496 height 283
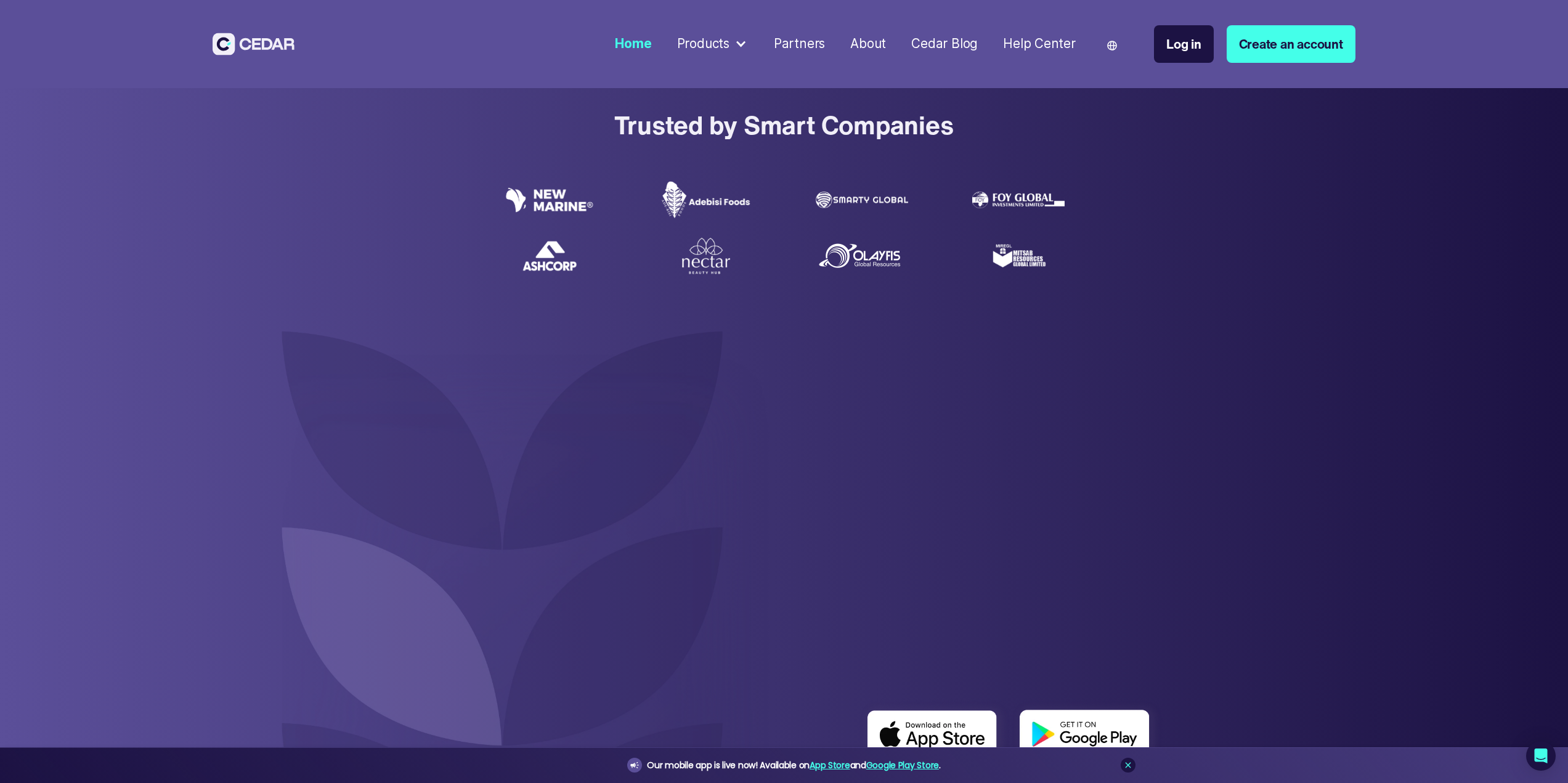
drag, startPoint x: 591, startPoint y: 172, endPoint x: 599, endPoint y: 323, distance: 151.2
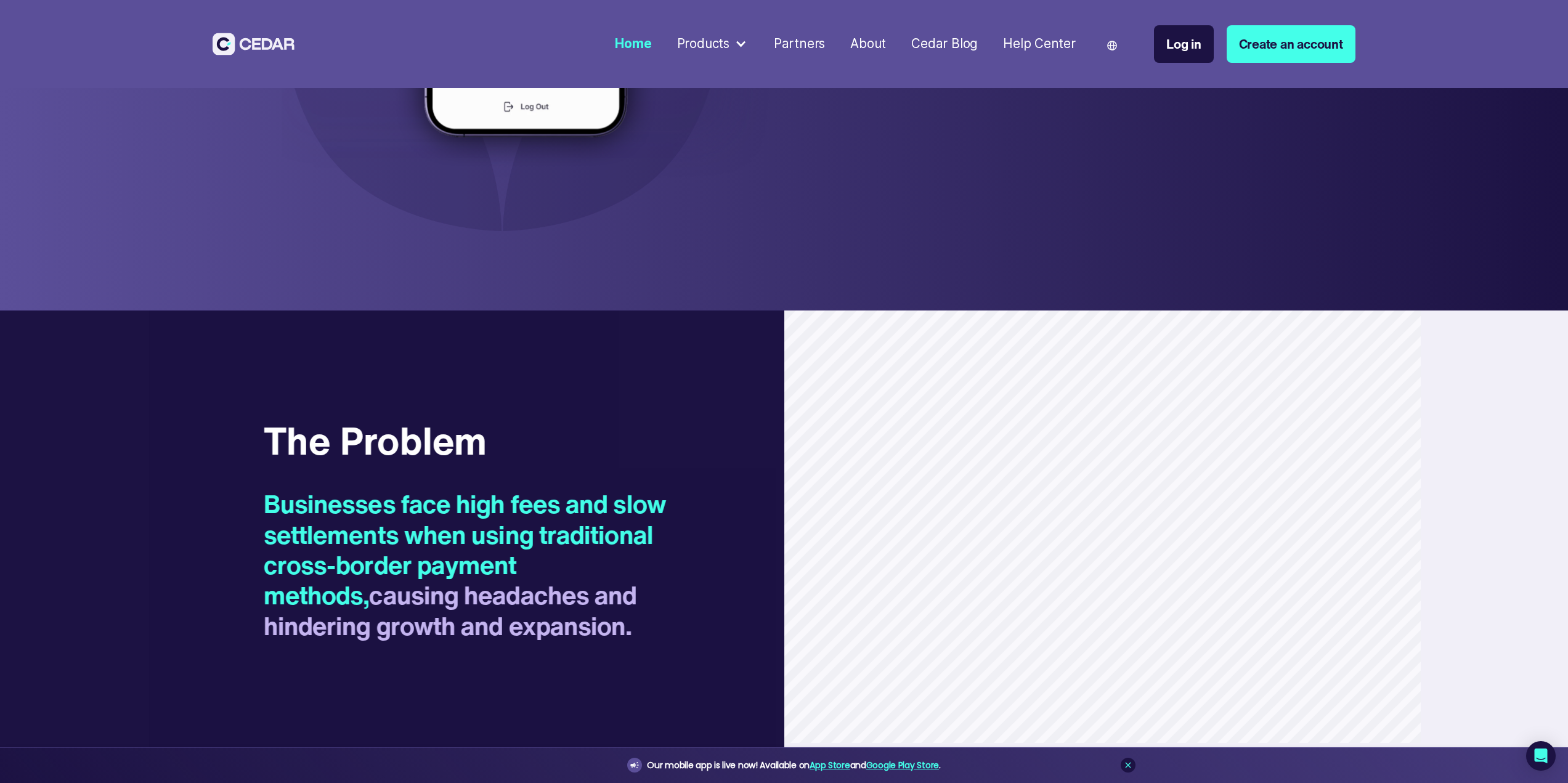
drag, startPoint x: 687, startPoint y: 314, endPoint x: 686, endPoint y: 386, distance: 72.0
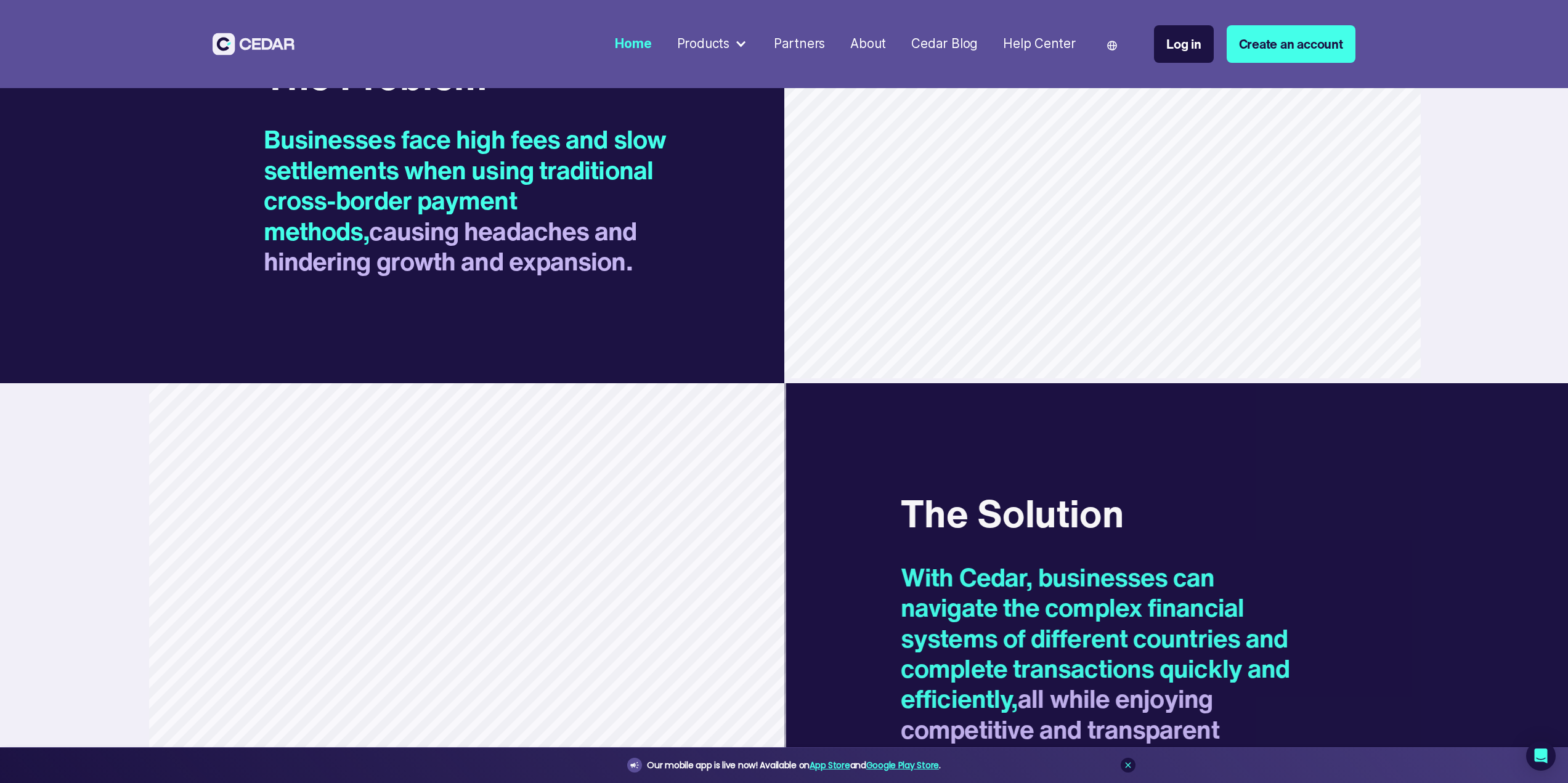
scroll to position [1994, 0]
